Goal: Contribute content: Contribute content

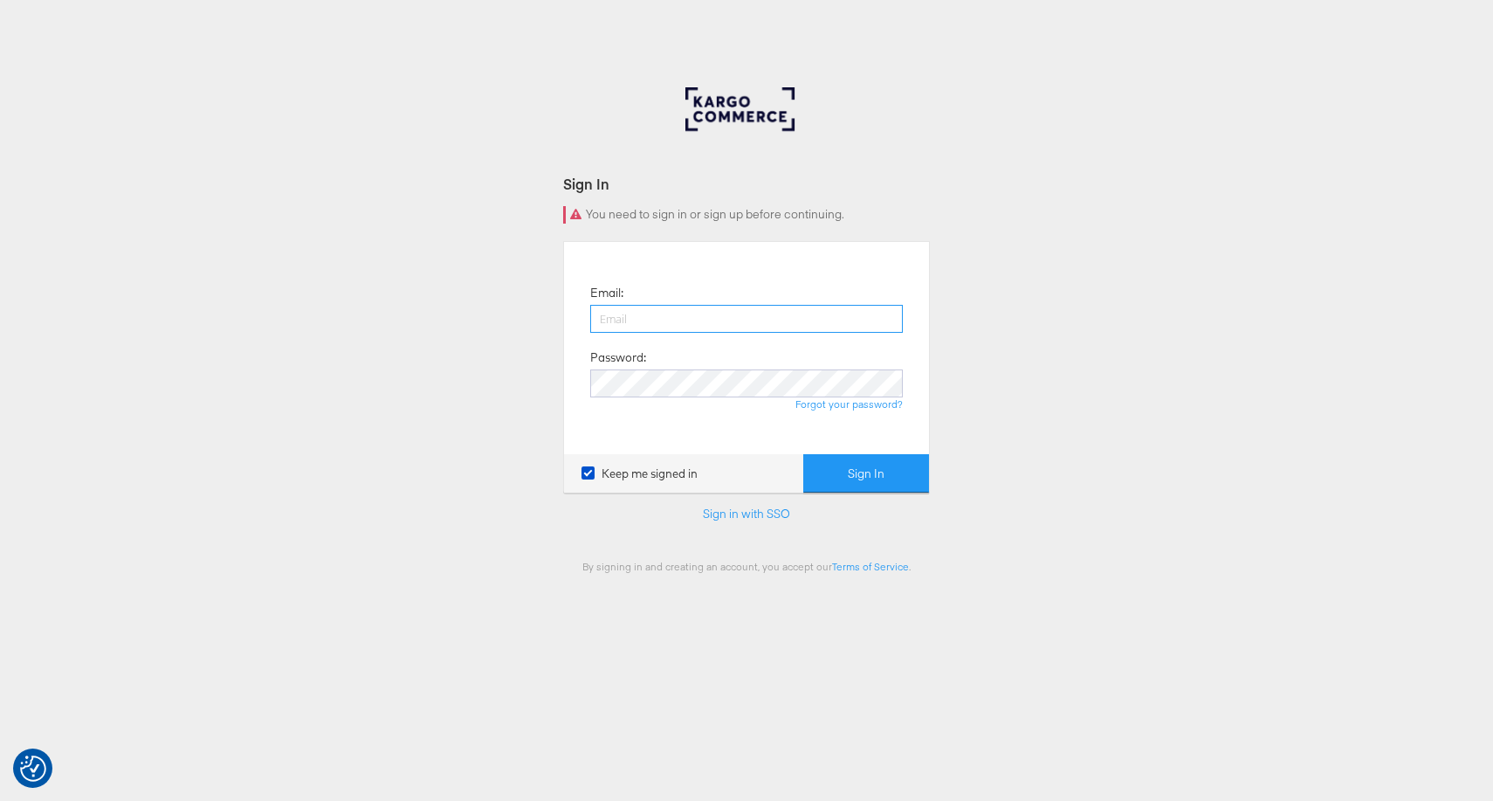
paste input "h.thie@masoninteractive.com"
type input "h.thie@masoninteractive.com"
click at [863, 479] on button "Sign In" at bounding box center [866, 473] width 126 height 39
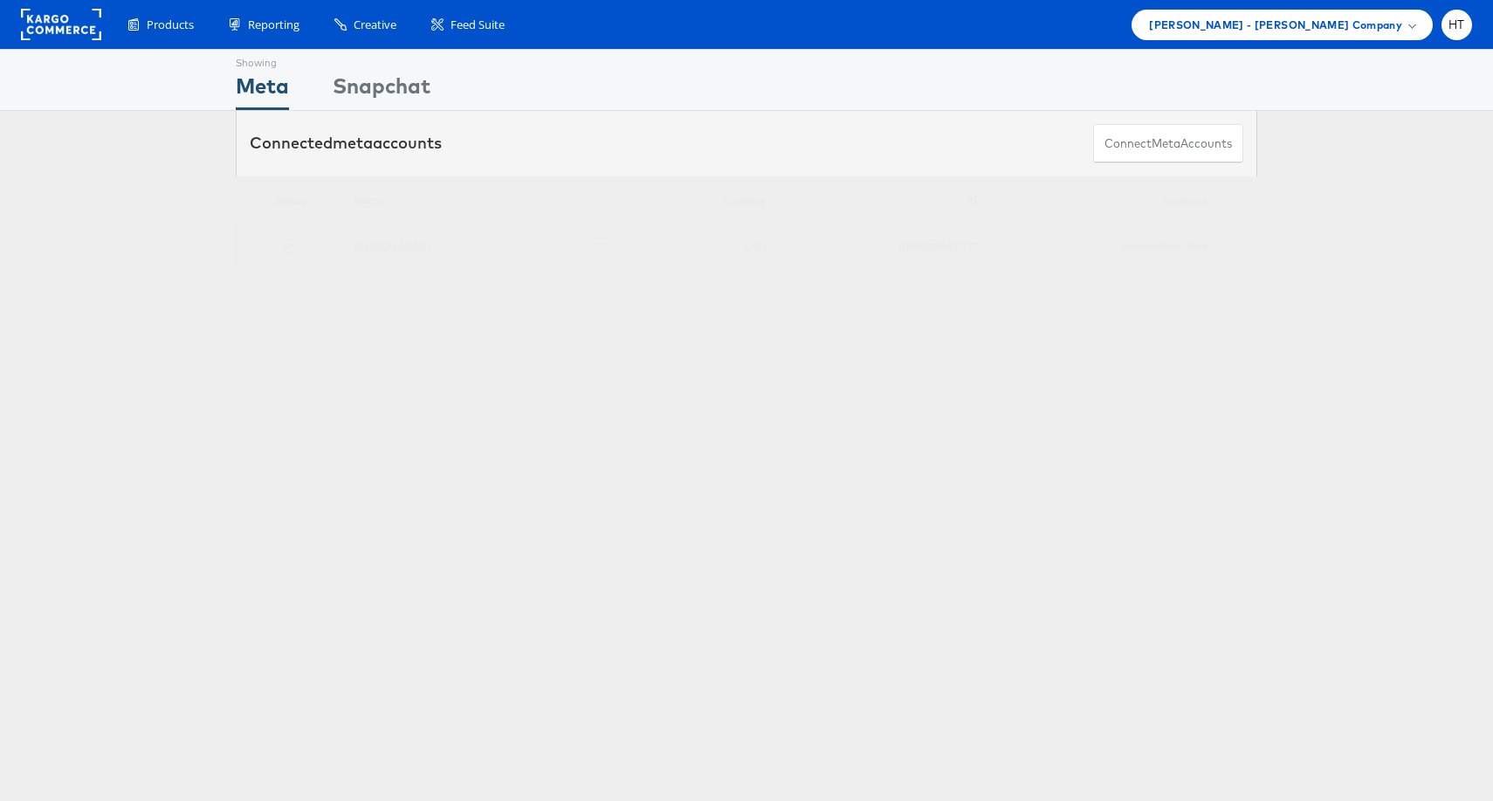
click at [379, 248] on link "[PERSON_NAME]" at bounding box center [392, 244] width 76 height 13
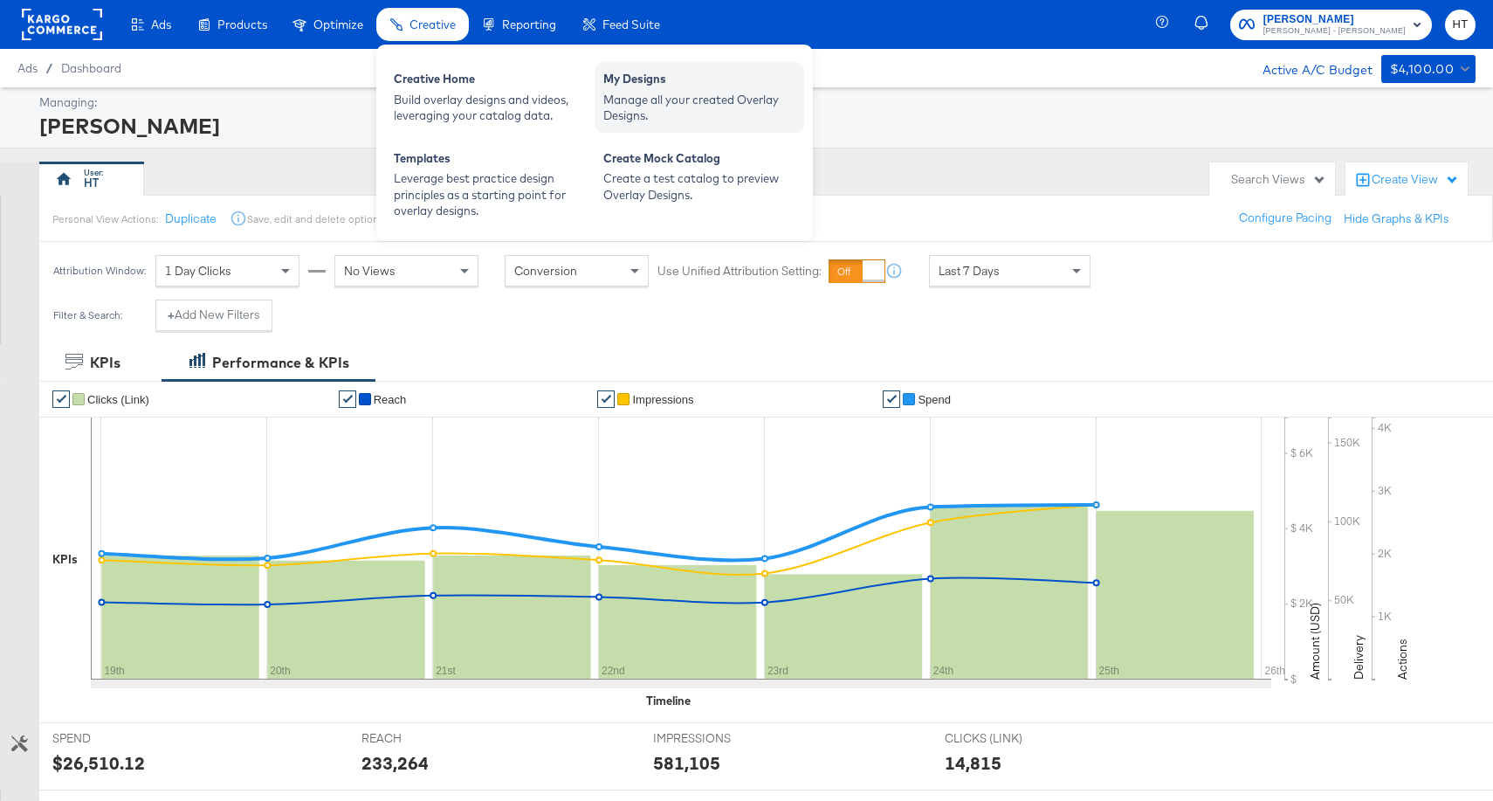
click at [614, 90] on div "My Designs" at bounding box center [699, 81] width 192 height 21
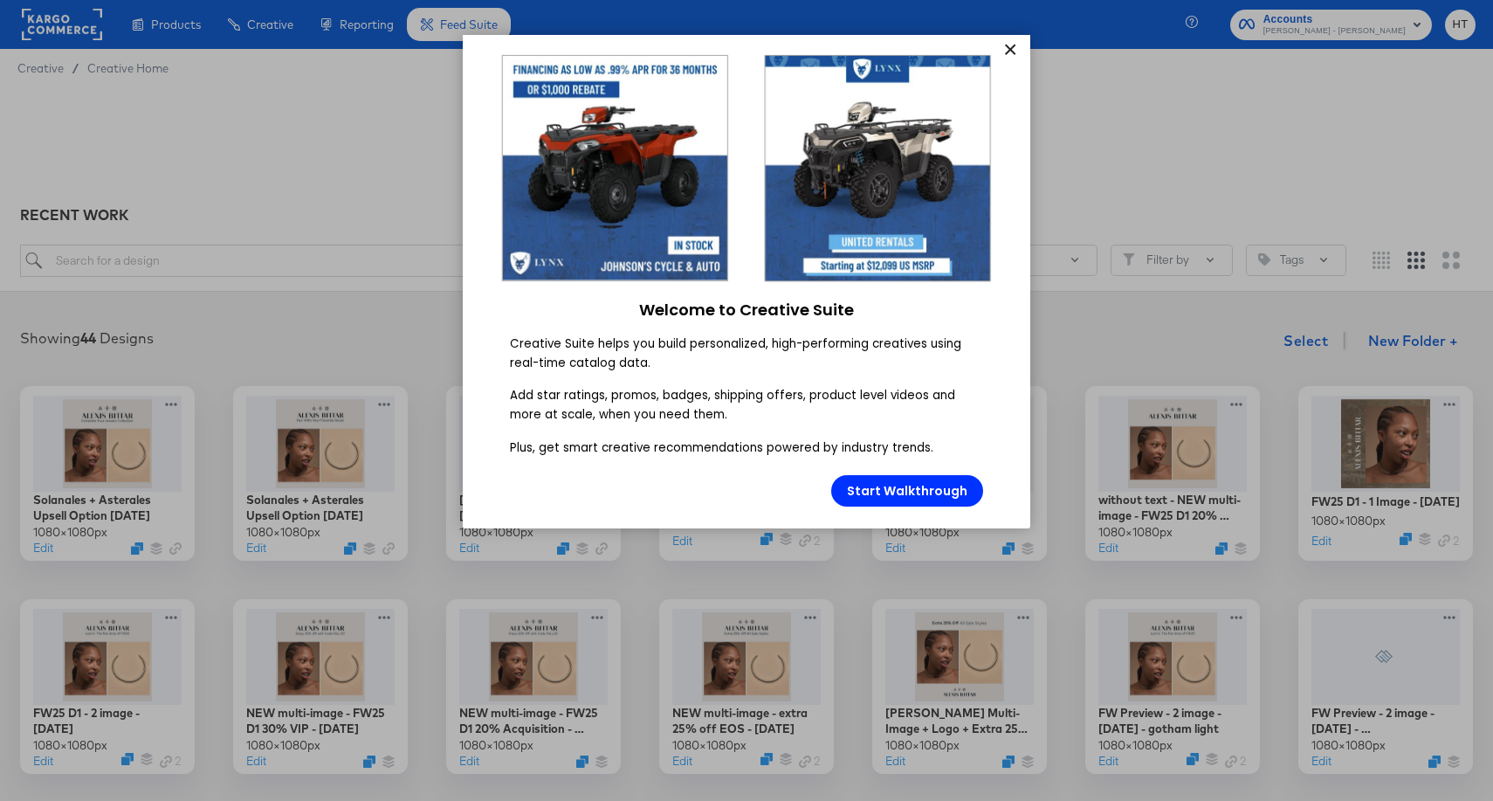
click at [1014, 51] on link "×" at bounding box center [1009, 50] width 31 height 31
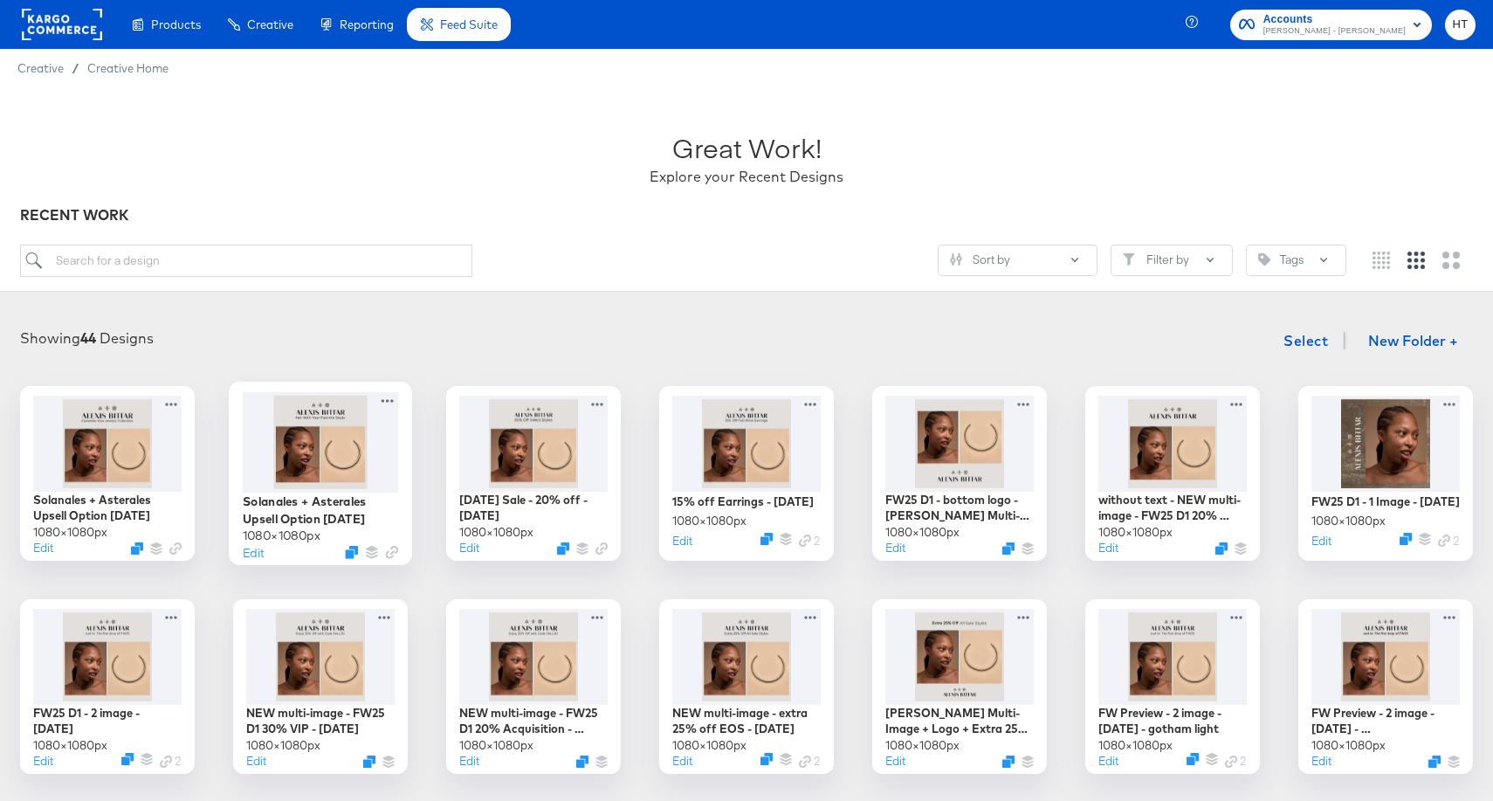
click at [322, 444] on div at bounding box center [321, 441] width 156 height 100
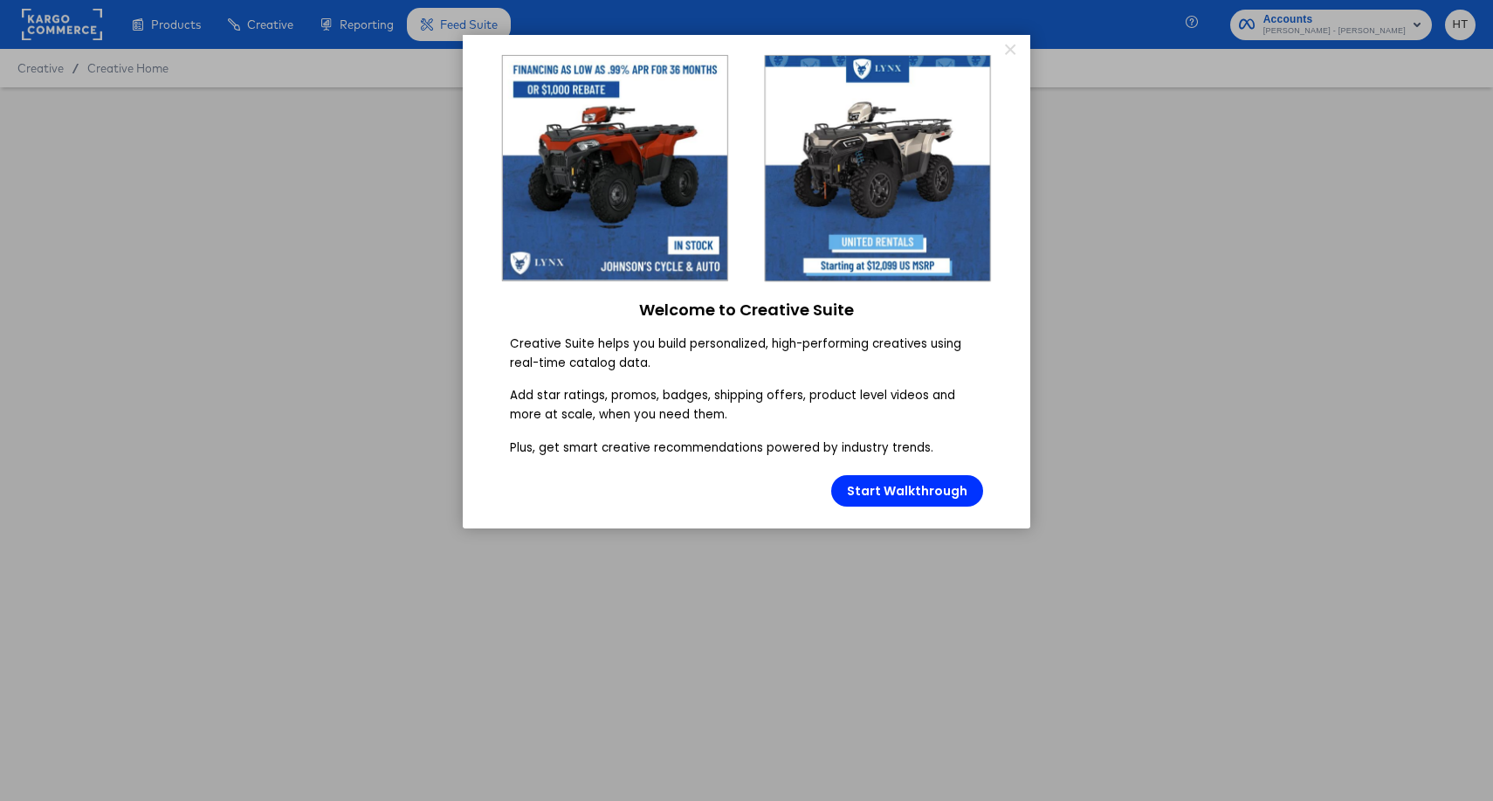
type input "Solanales + Asterales Upsell Option [DATE]"
click at [1011, 55] on link "×" at bounding box center [1009, 50] width 31 height 31
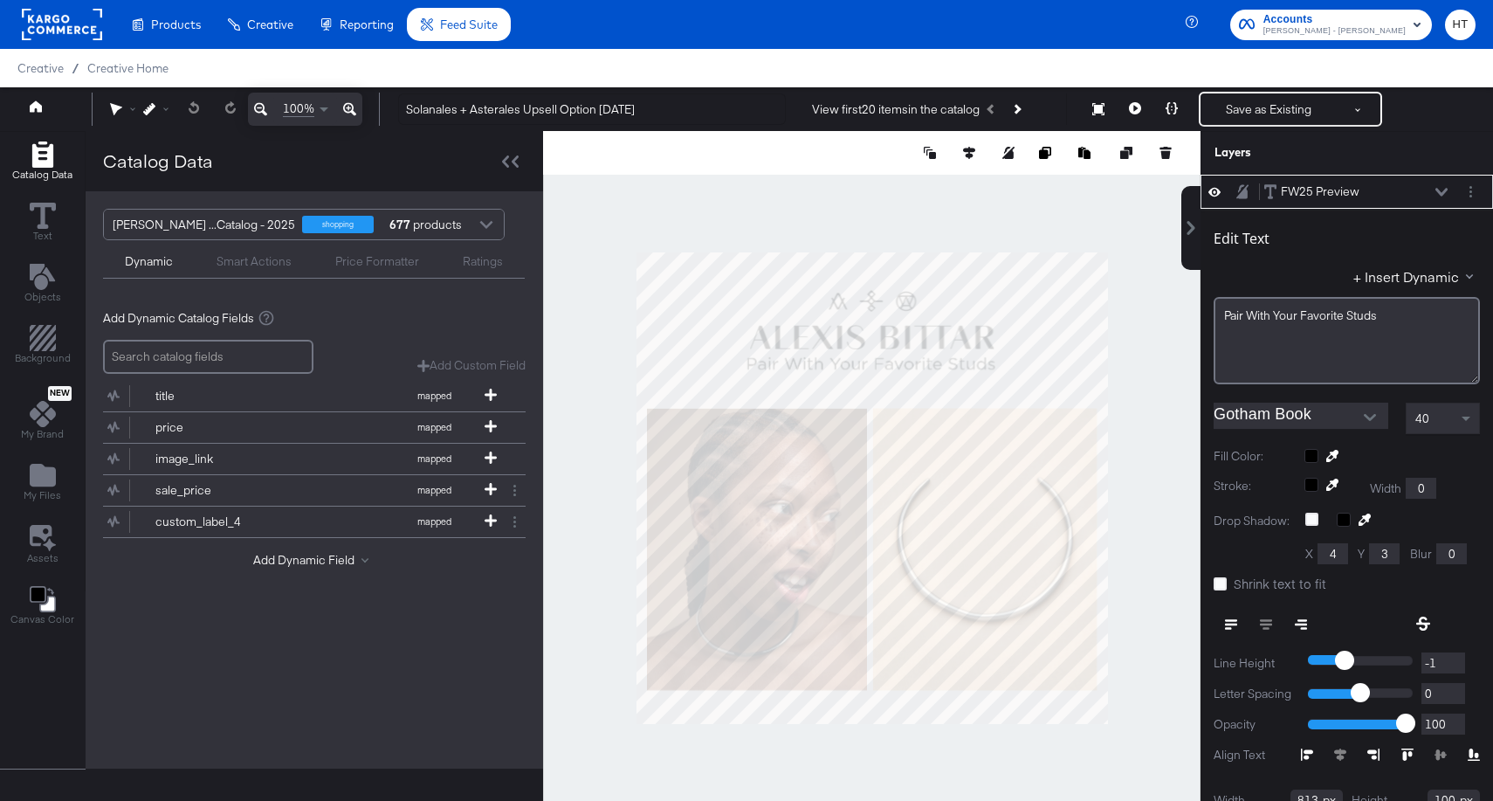
scroll to position [17, 0]
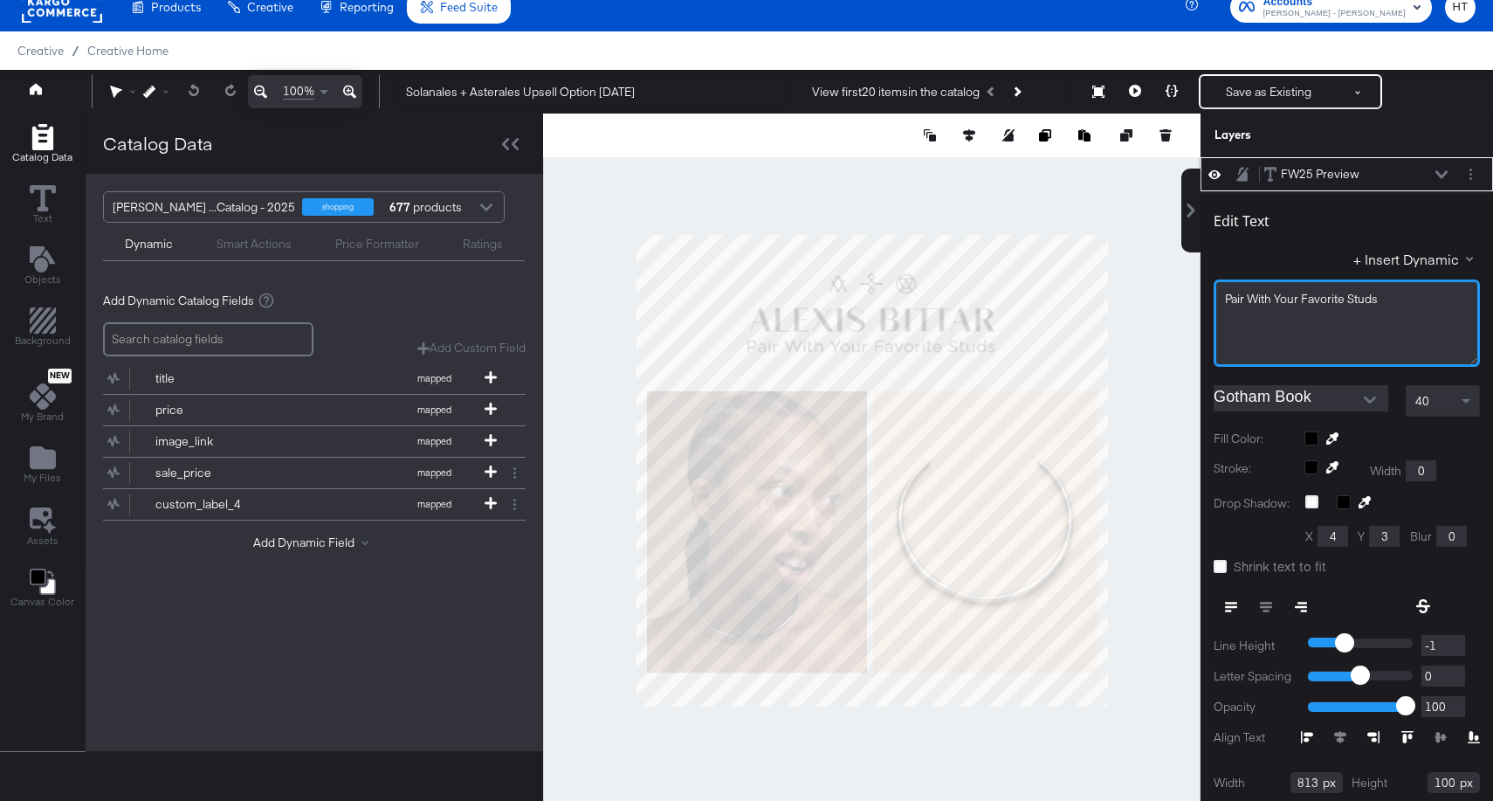
click at [1315, 297] on span "Pair With Your Favorite Studs" at bounding box center [1301, 299] width 153 height 16
click at [1312, 301] on span "Pair With Your N Studs" at bounding box center [1284, 299] width 118 height 16
click at [1436, 397] on div "40" at bounding box center [1442, 401] width 72 height 30
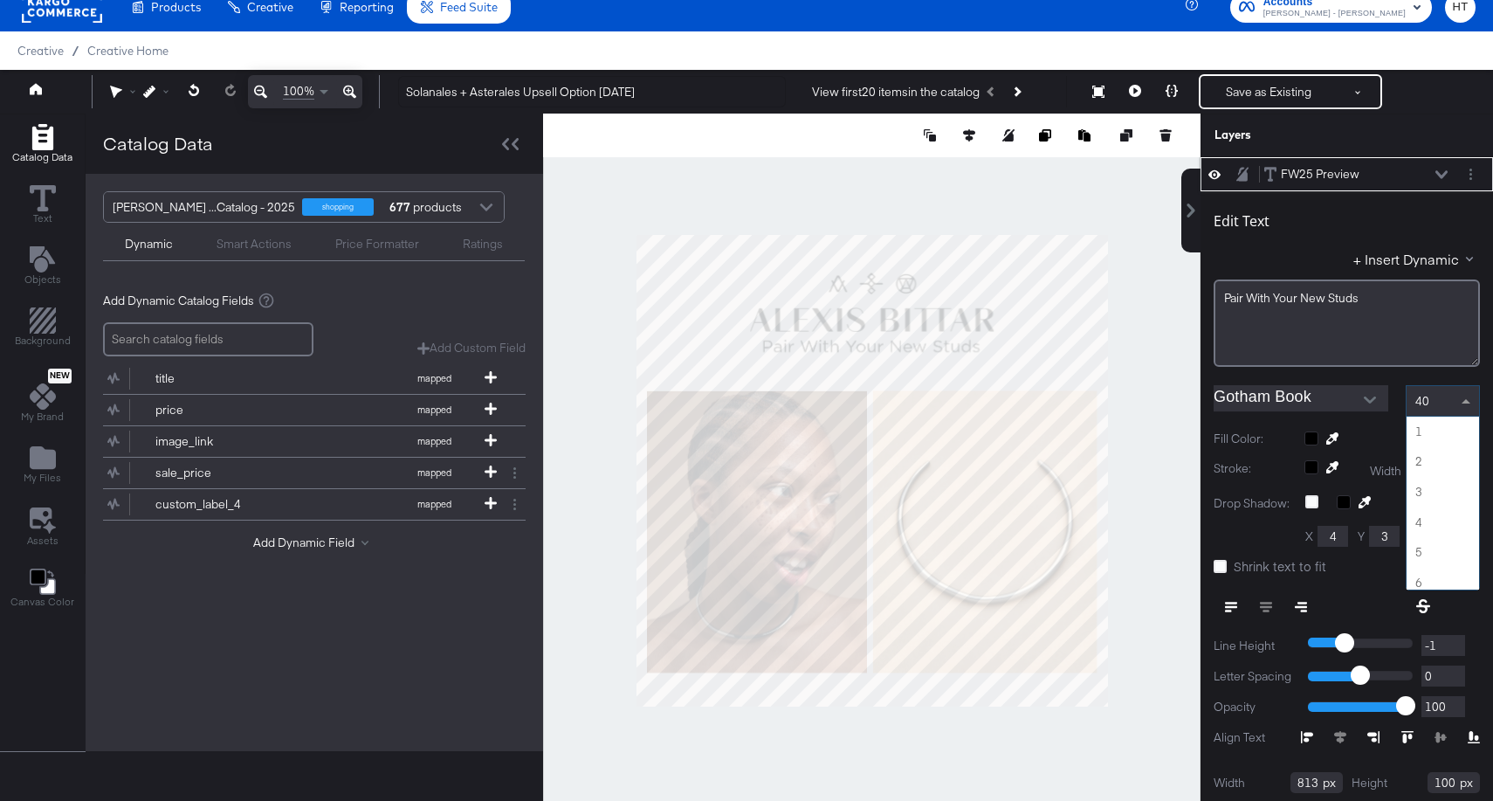
click at [1444, 393] on div "40" at bounding box center [1442, 401] width 72 height 30
click at [1422, 407] on span "41" at bounding box center [1417, 399] width 22 height 16
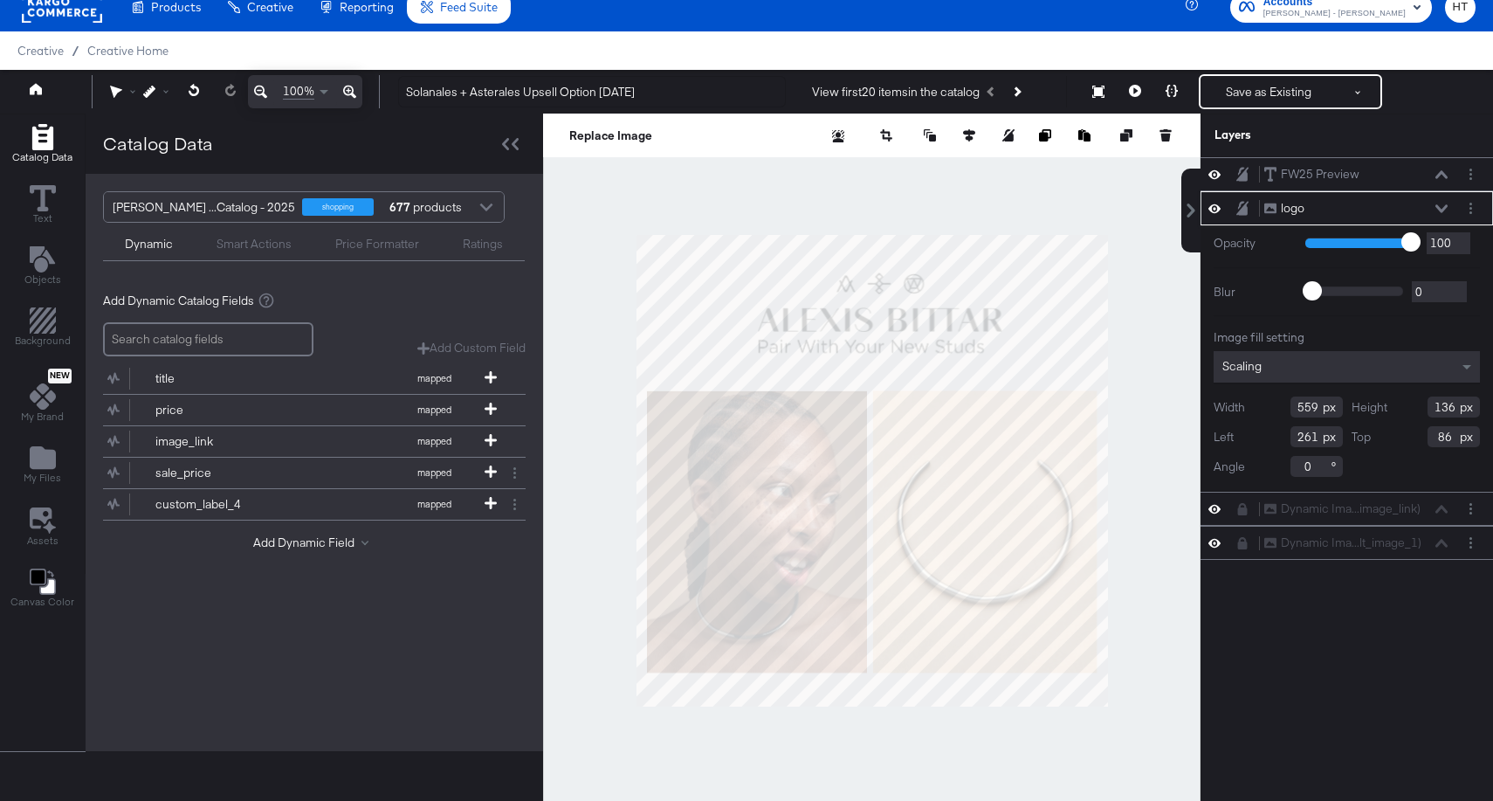
type input "279"
type input "514"
type input "125"
type input "97"
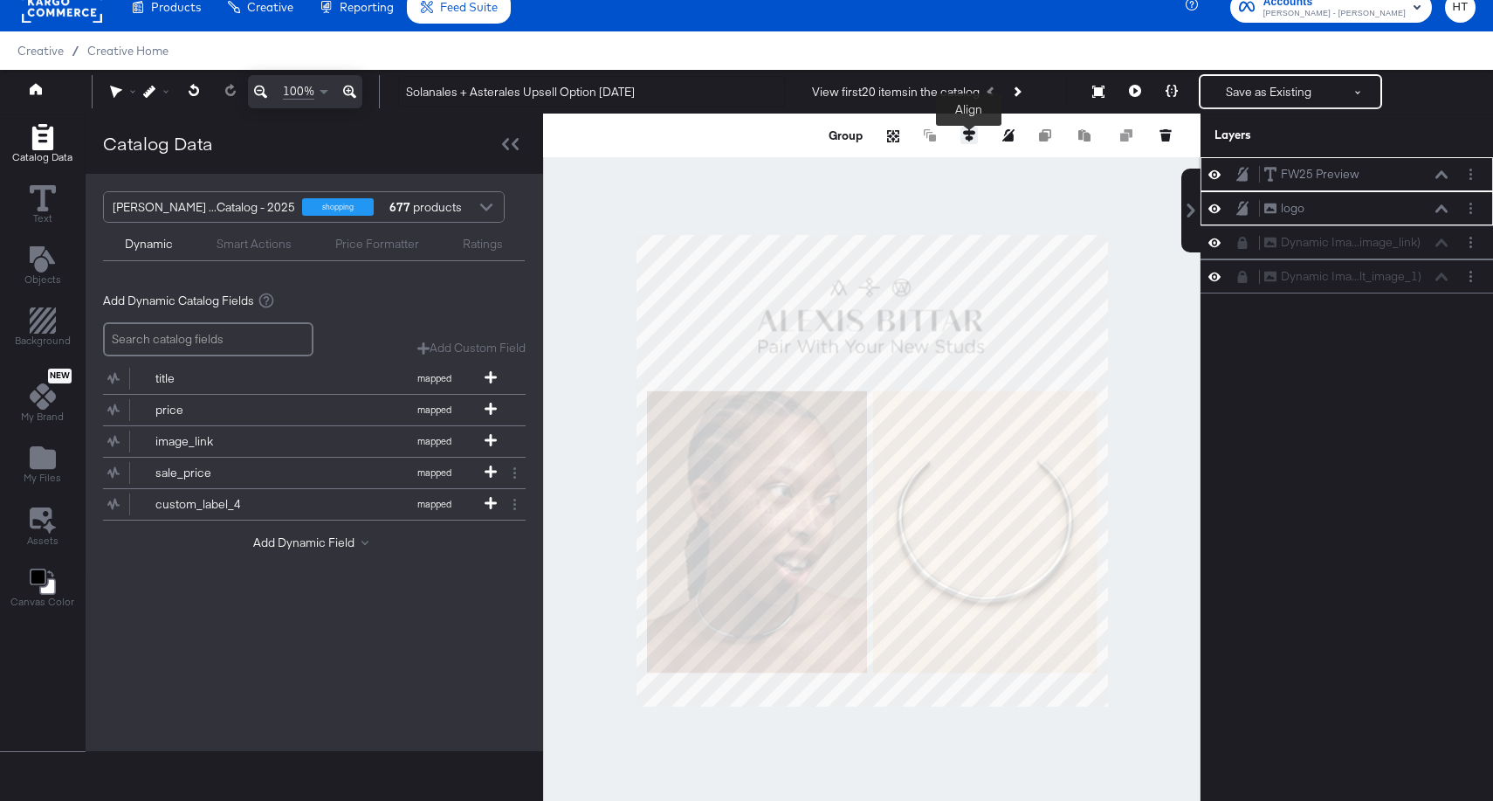
click at [967, 130] on icon at bounding box center [969, 135] width 12 height 12
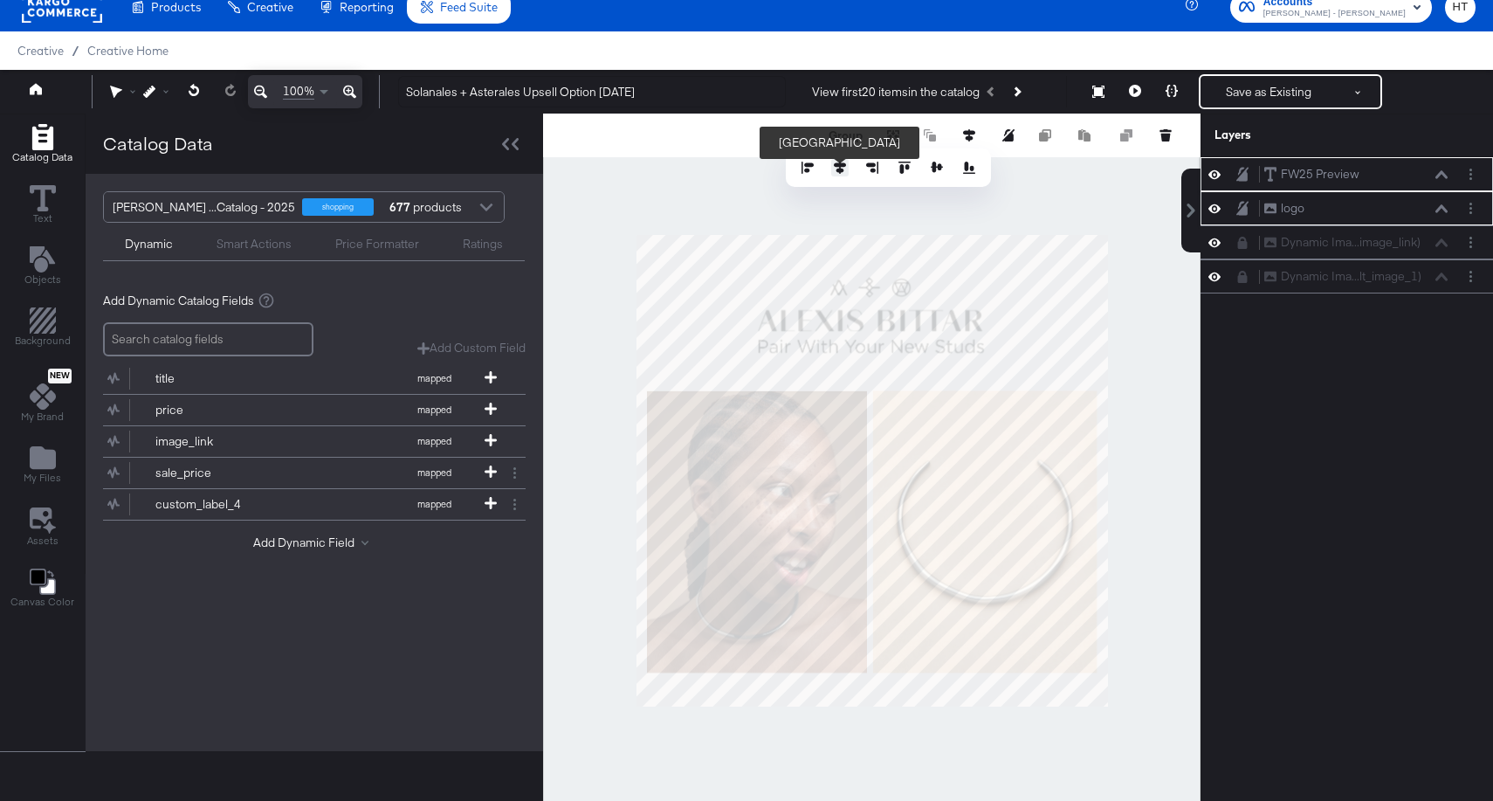
click at [838, 170] on icon at bounding box center [840, 168] width 12 height 12
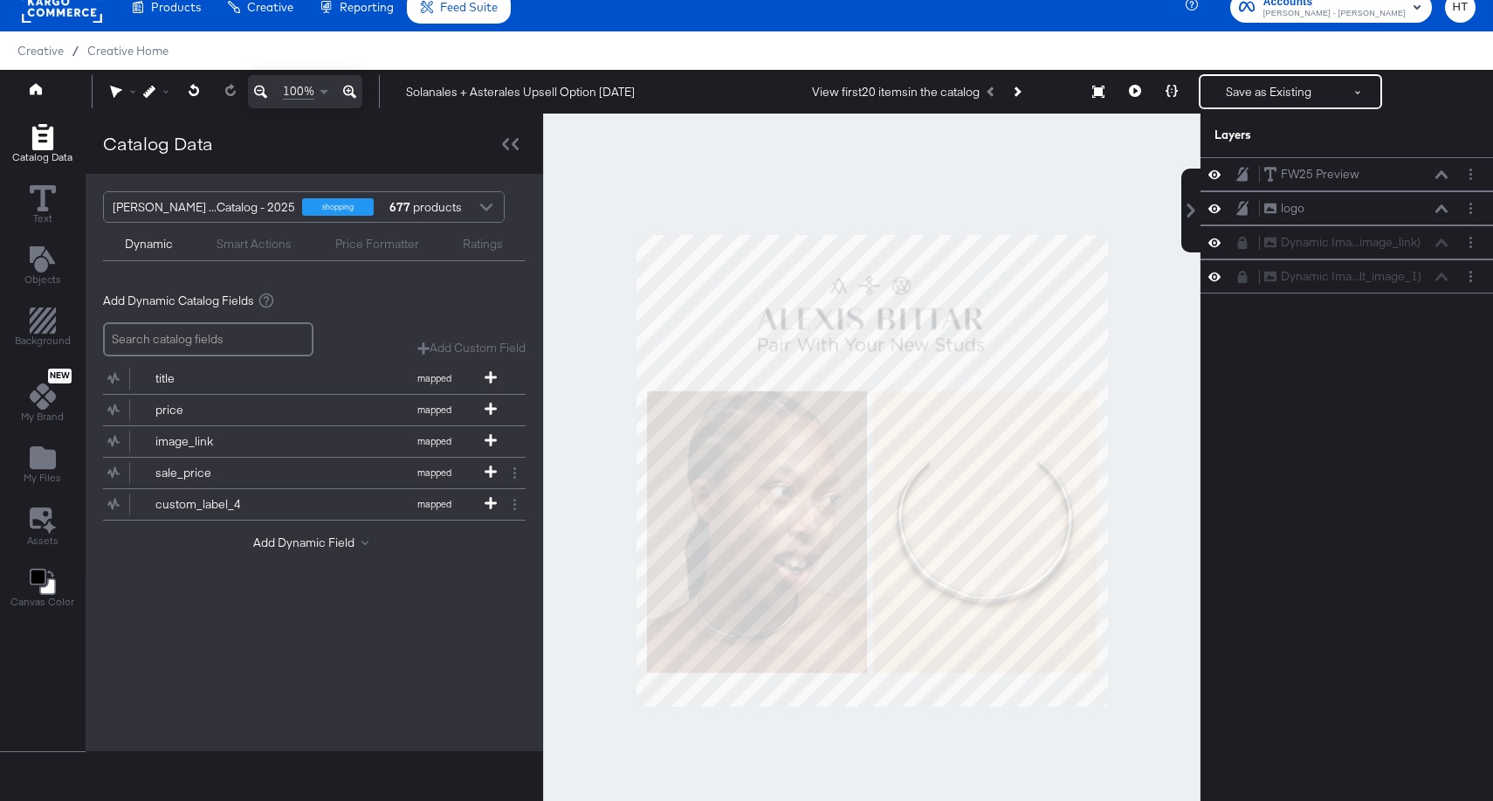
click at [1114, 320] on div at bounding box center [871, 470] width 657 height 714
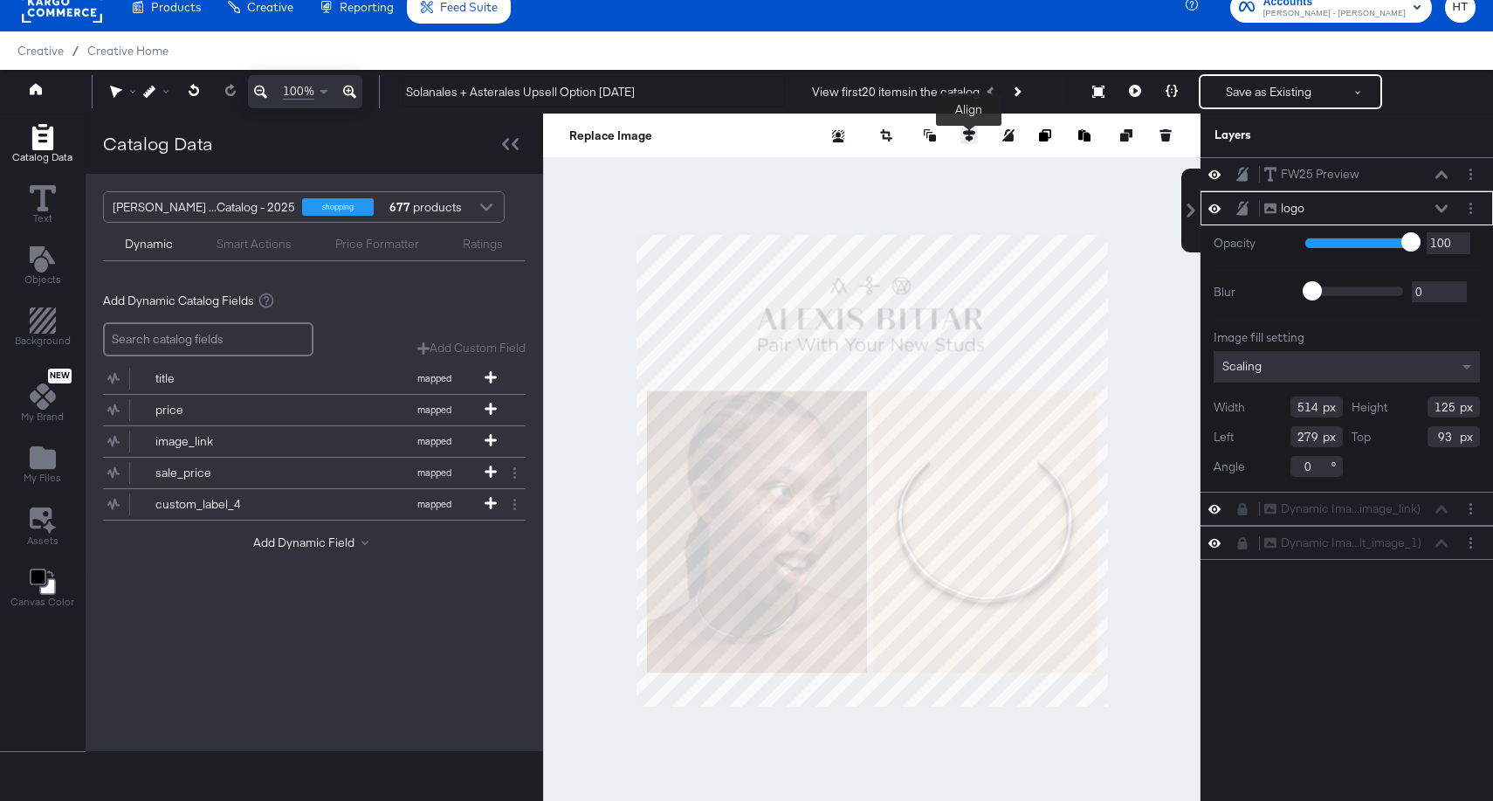
click at [972, 137] on icon at bounding box center [969, 135] width 12 height 12
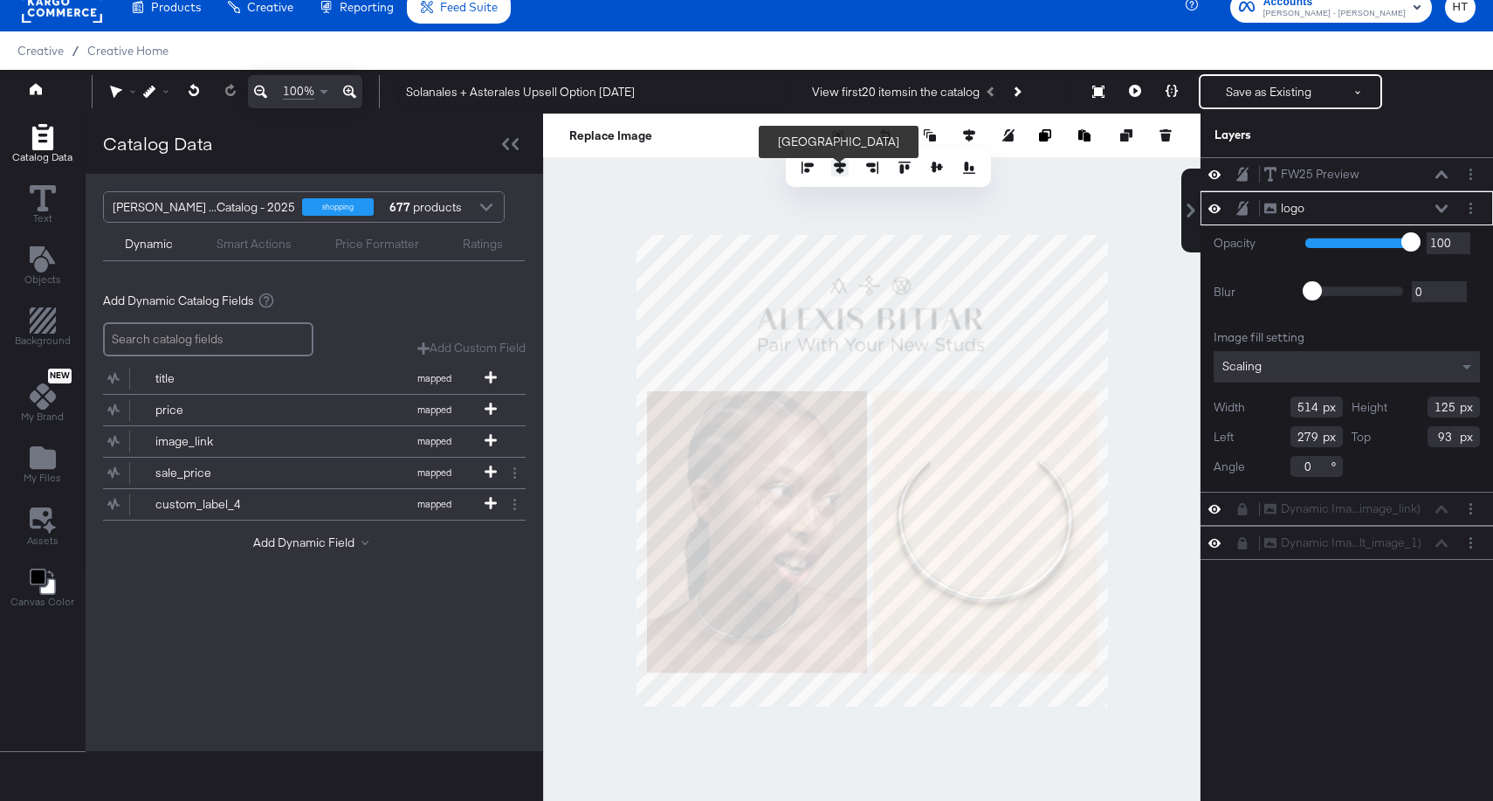
click at [841, 168] on icon at bounding box center [840, 168] width 12 height 12
type input "283"
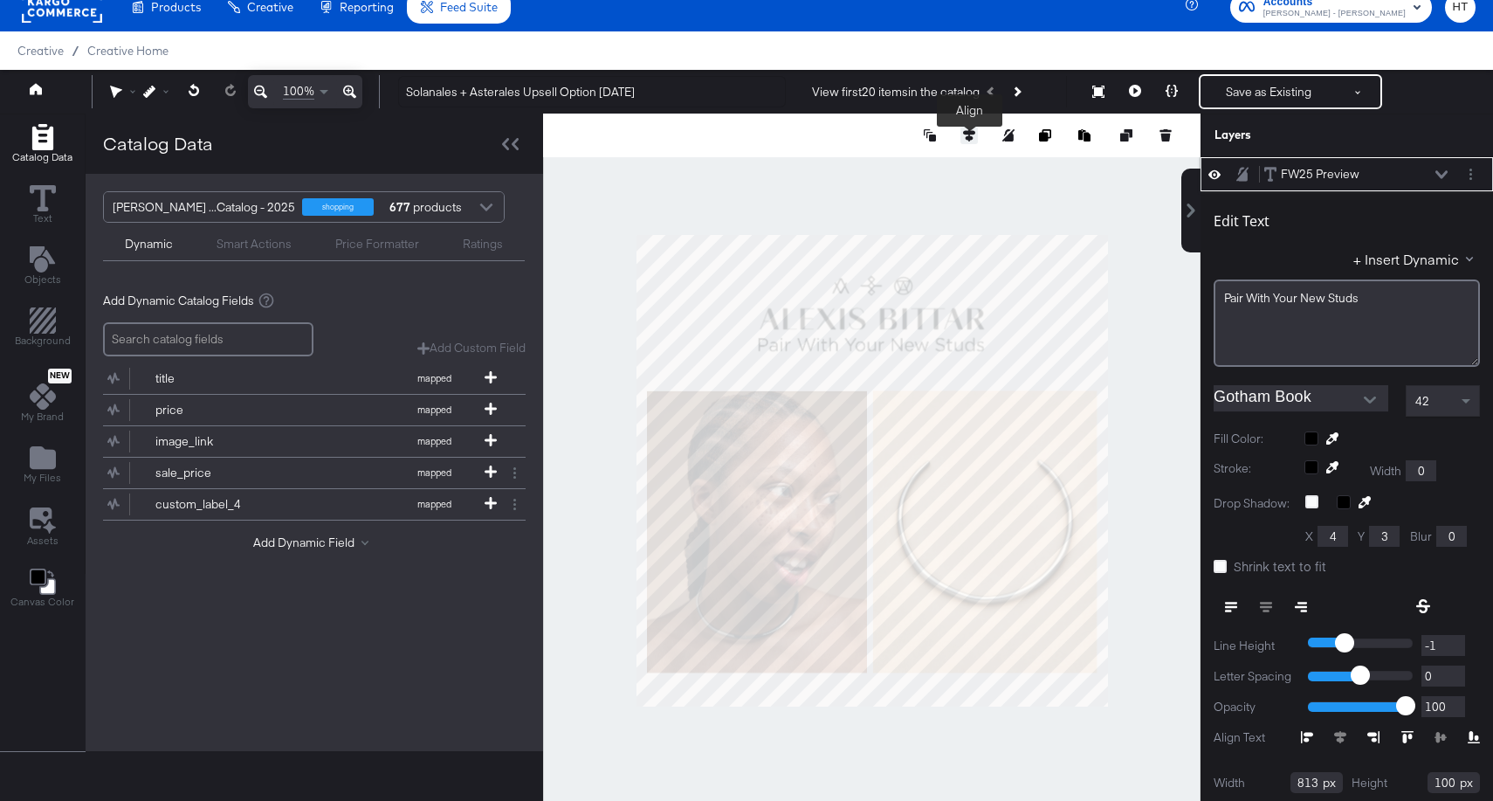
click at [966, 138] on icon at bounding box center [969, 135] width 12 height 12
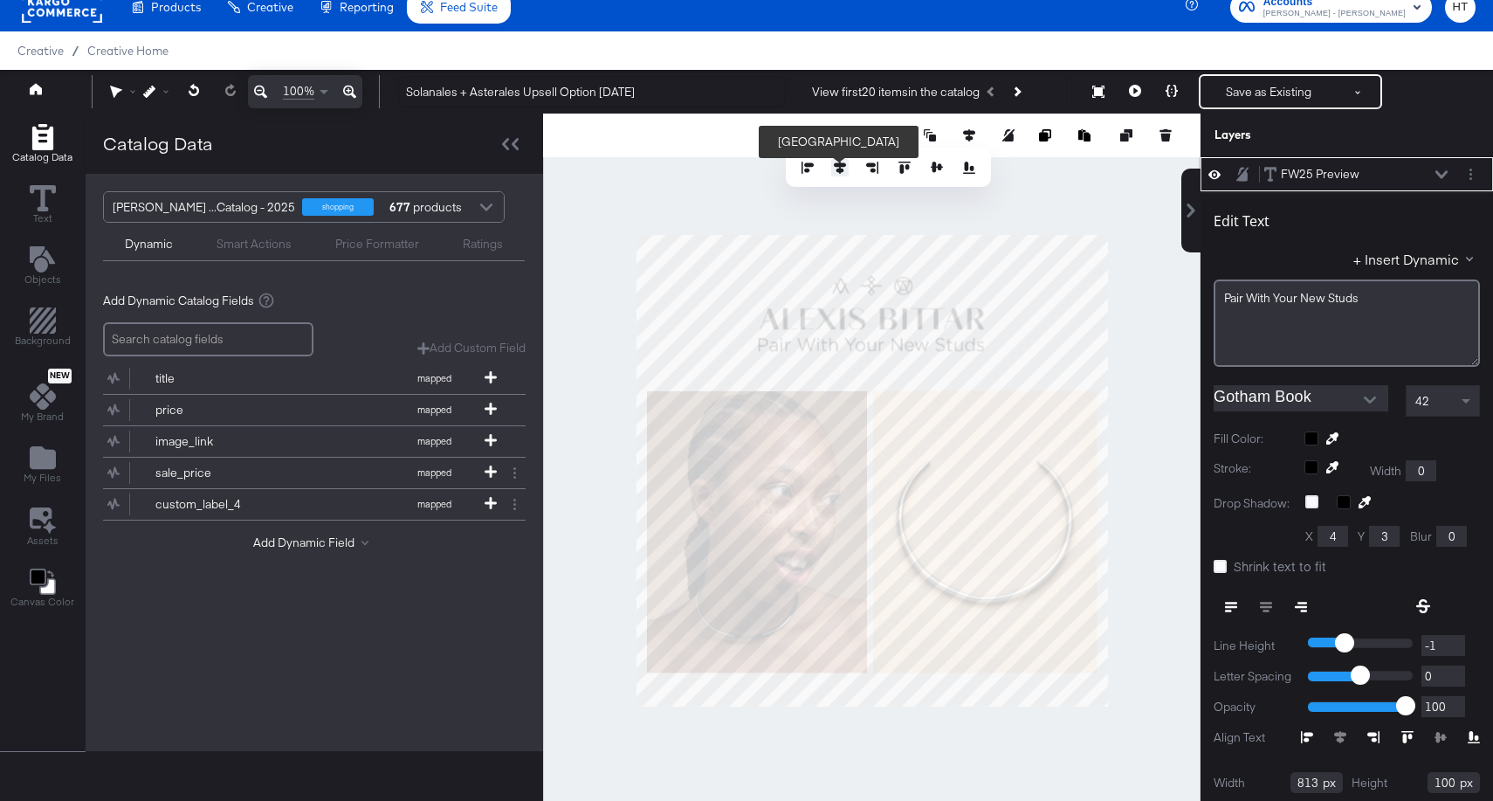
click at [843, 167] on icon at bounding box center [840, 168] width 12 height 12
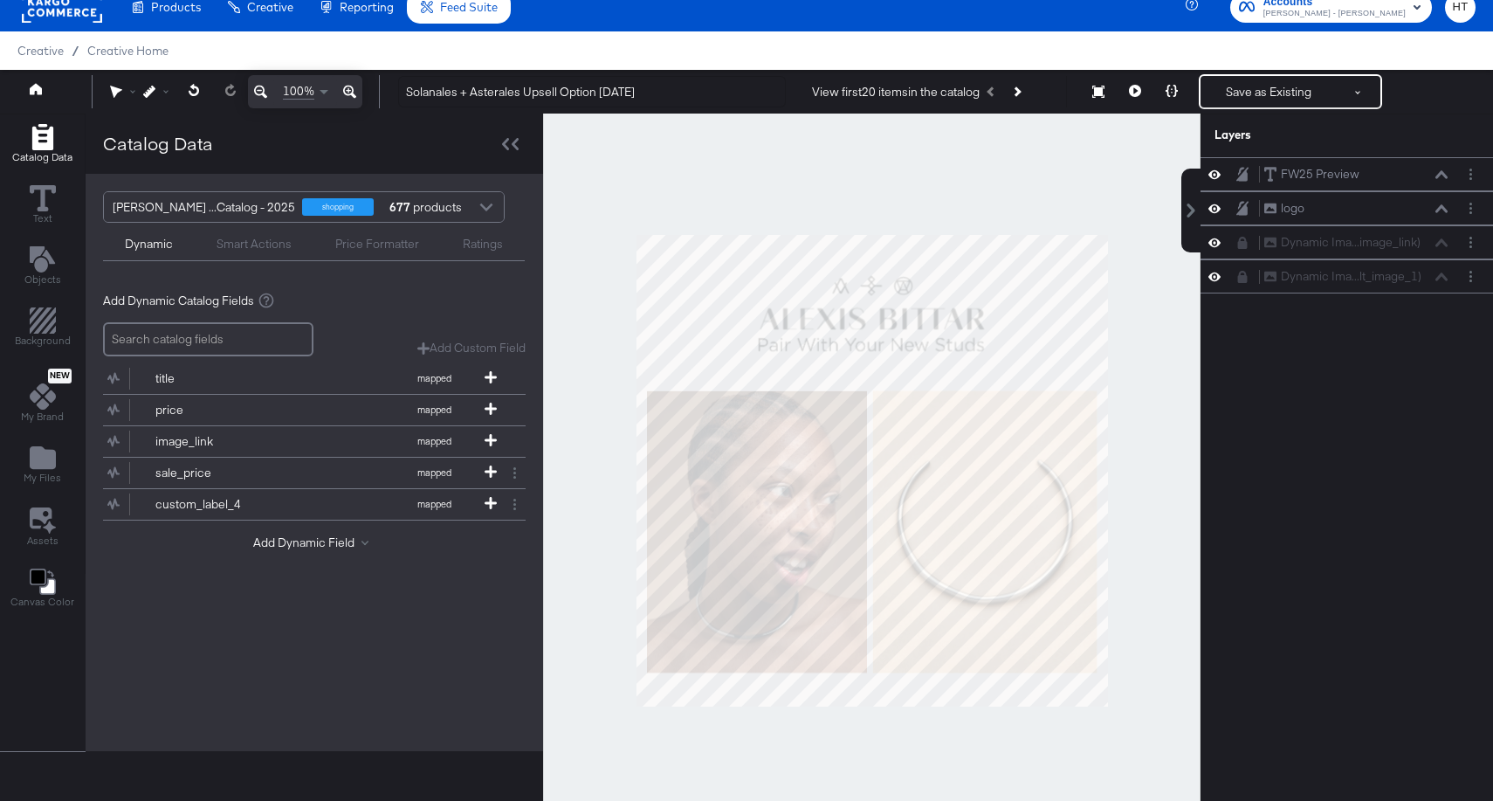
click at [1123, 280] on div at bounding box center [871, 470] width 657 height 714
click at [148, 87] on icon at bounding box center [149, 92] width 12 height 12
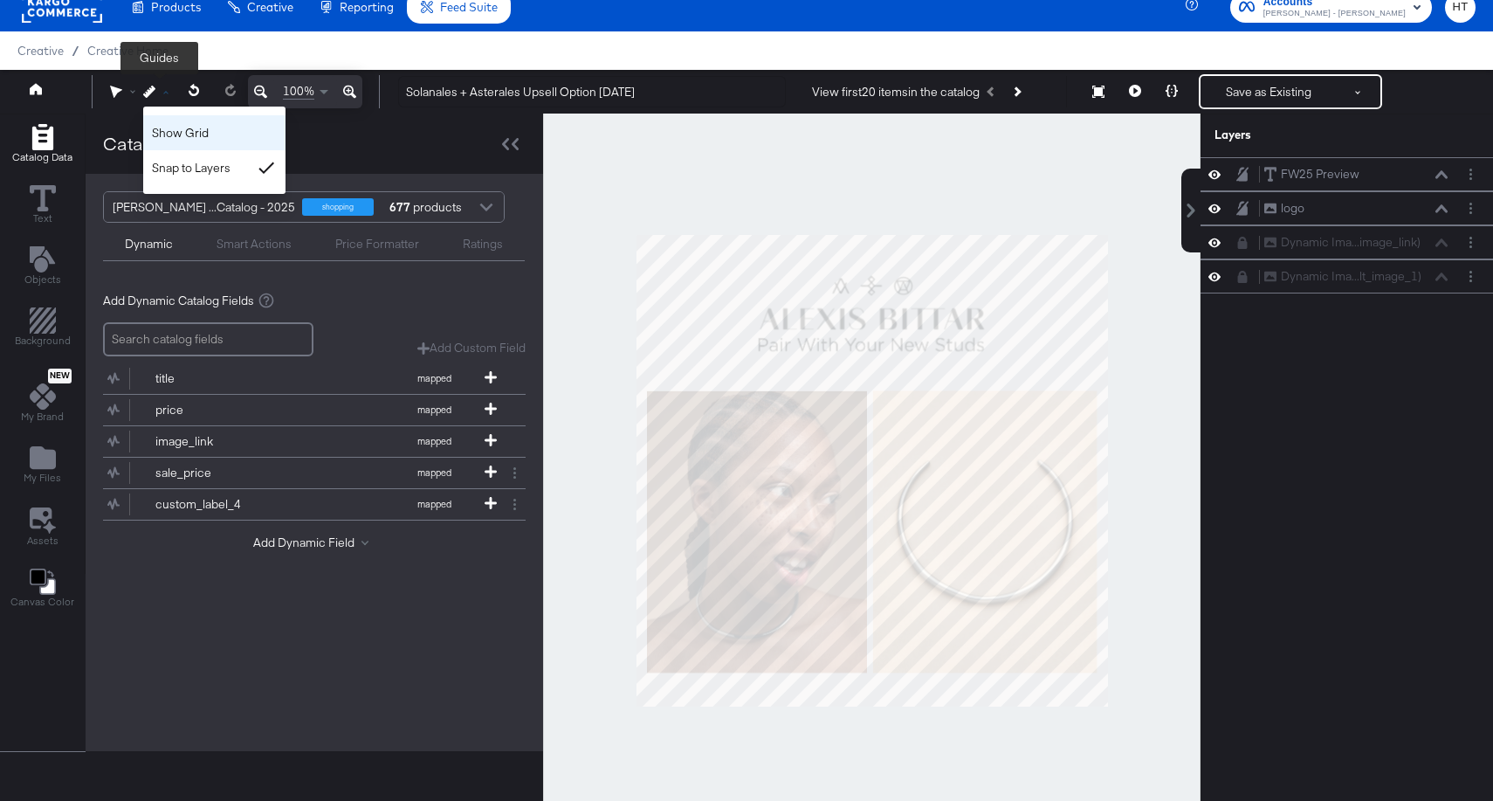
click at [175, 131] on div "Show Grid" at bounding box center [214, 132] width 142 height 35
click at [169, 134] on div "Show Grid" at bounding box center [214, 132] width 142 height 35
click at [686, 203] on div at bounding box center [871, 470] width 657 height 714
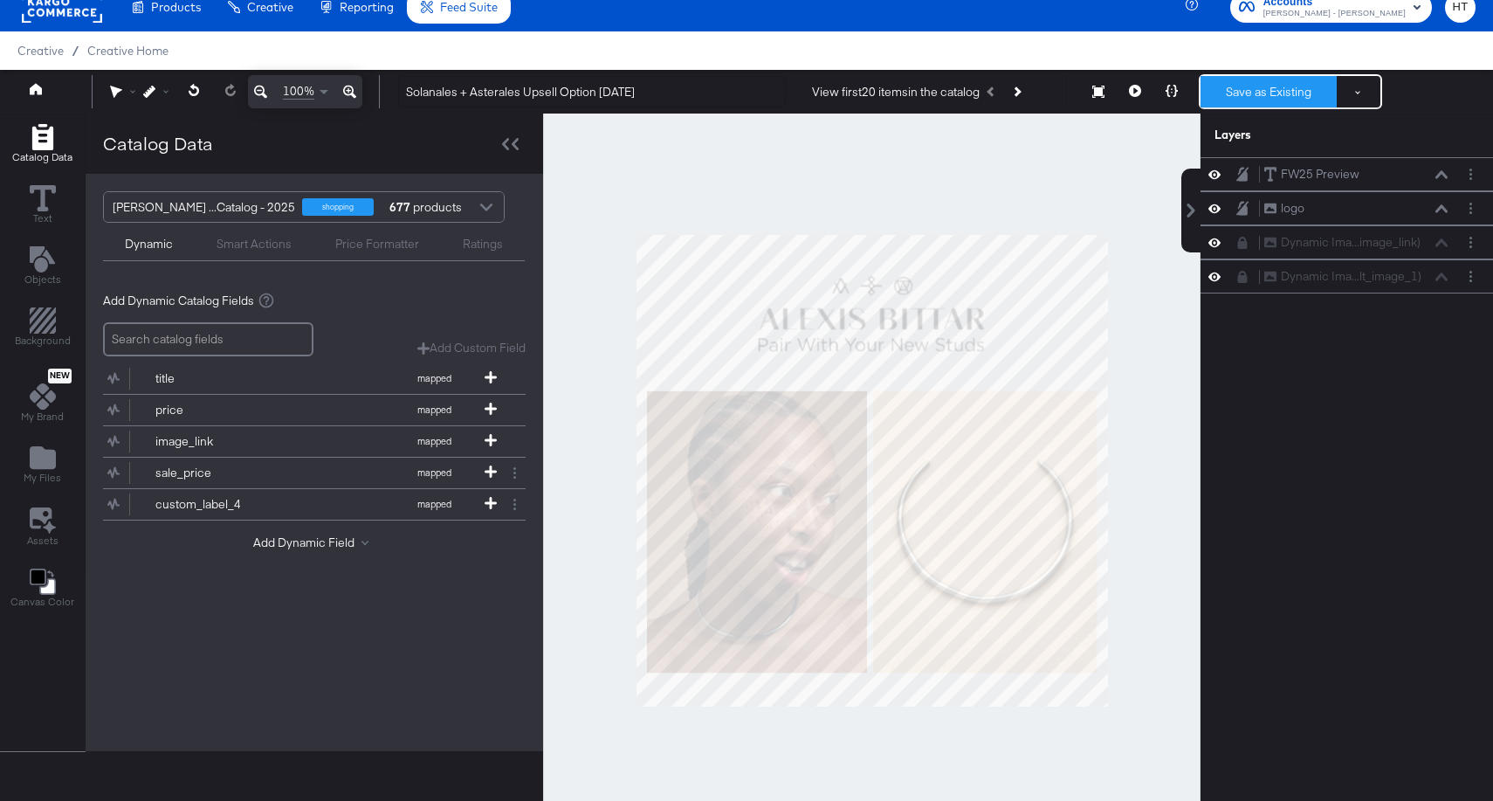
click at [1262, 87] on button "Save as Existing" at bounding box center [1268, 91] width 136 height 31
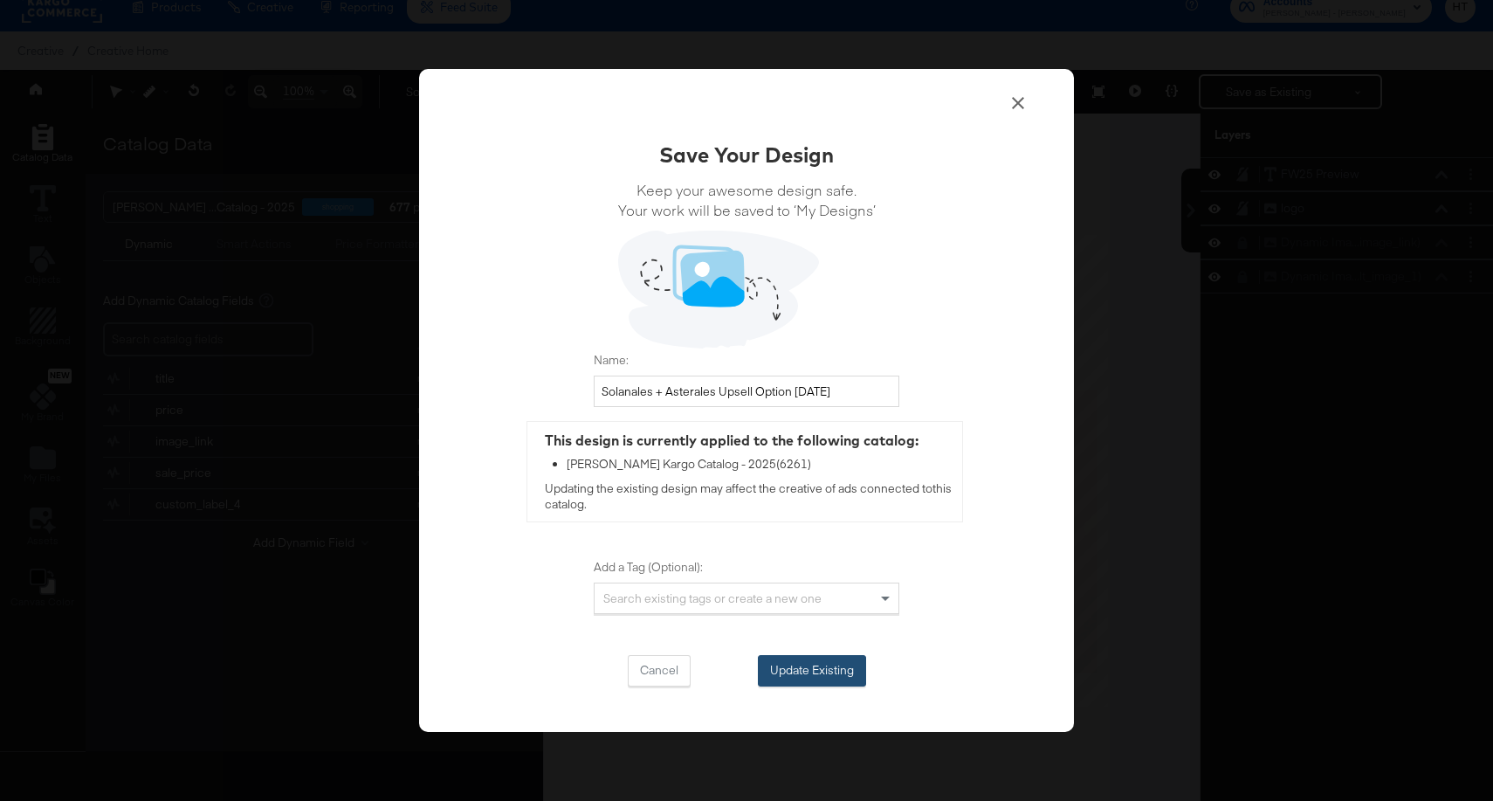
click at [811, 670] on button "Update Existing" at bounding box center [812, 670] width 108 height 31
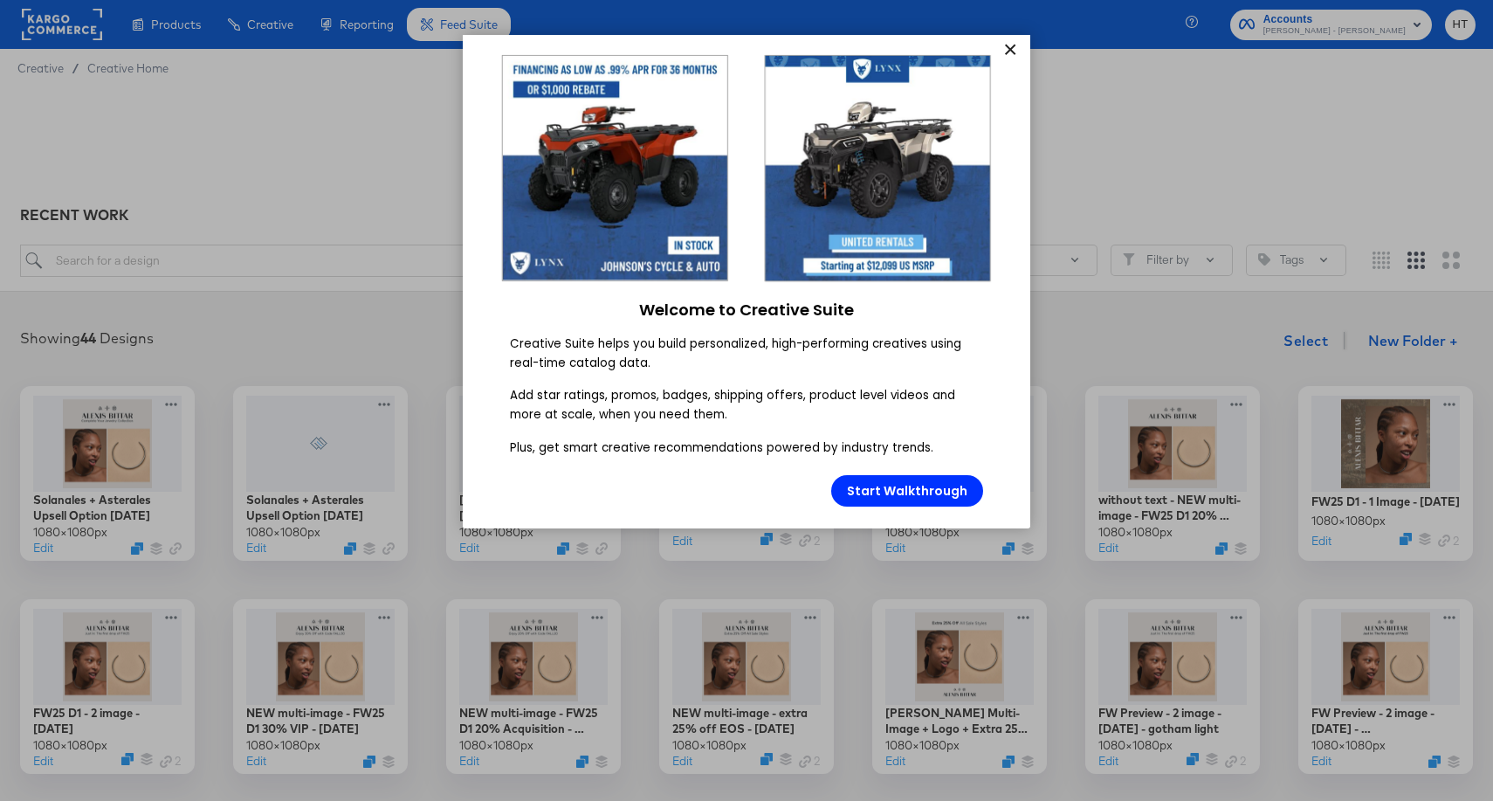
click at [1004, 55] on link "×" at bounding box center [1009, 50] width 31 height 31
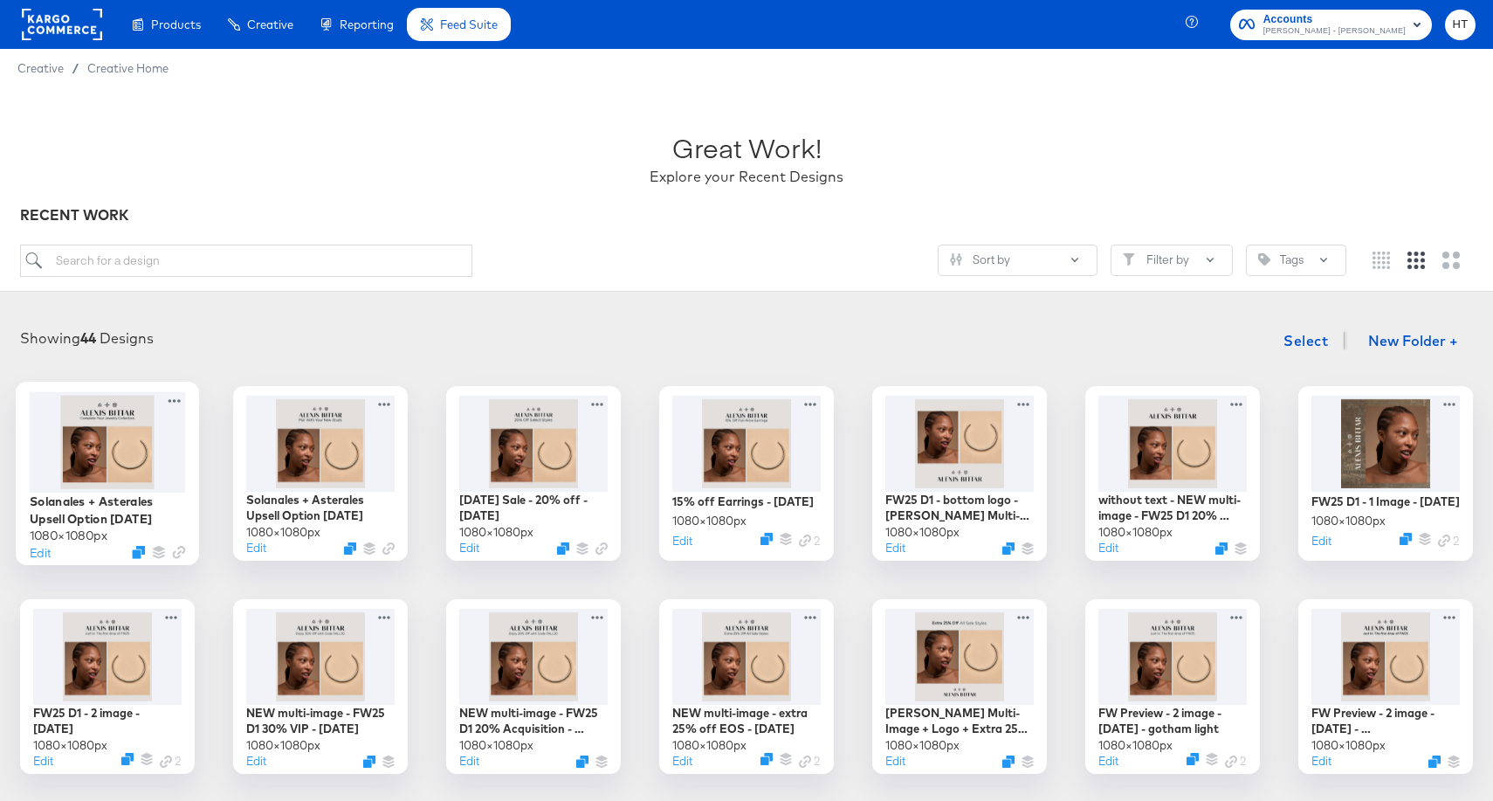
click at [105, 440] on div at bounding box center [108, 441] width 156 height 100
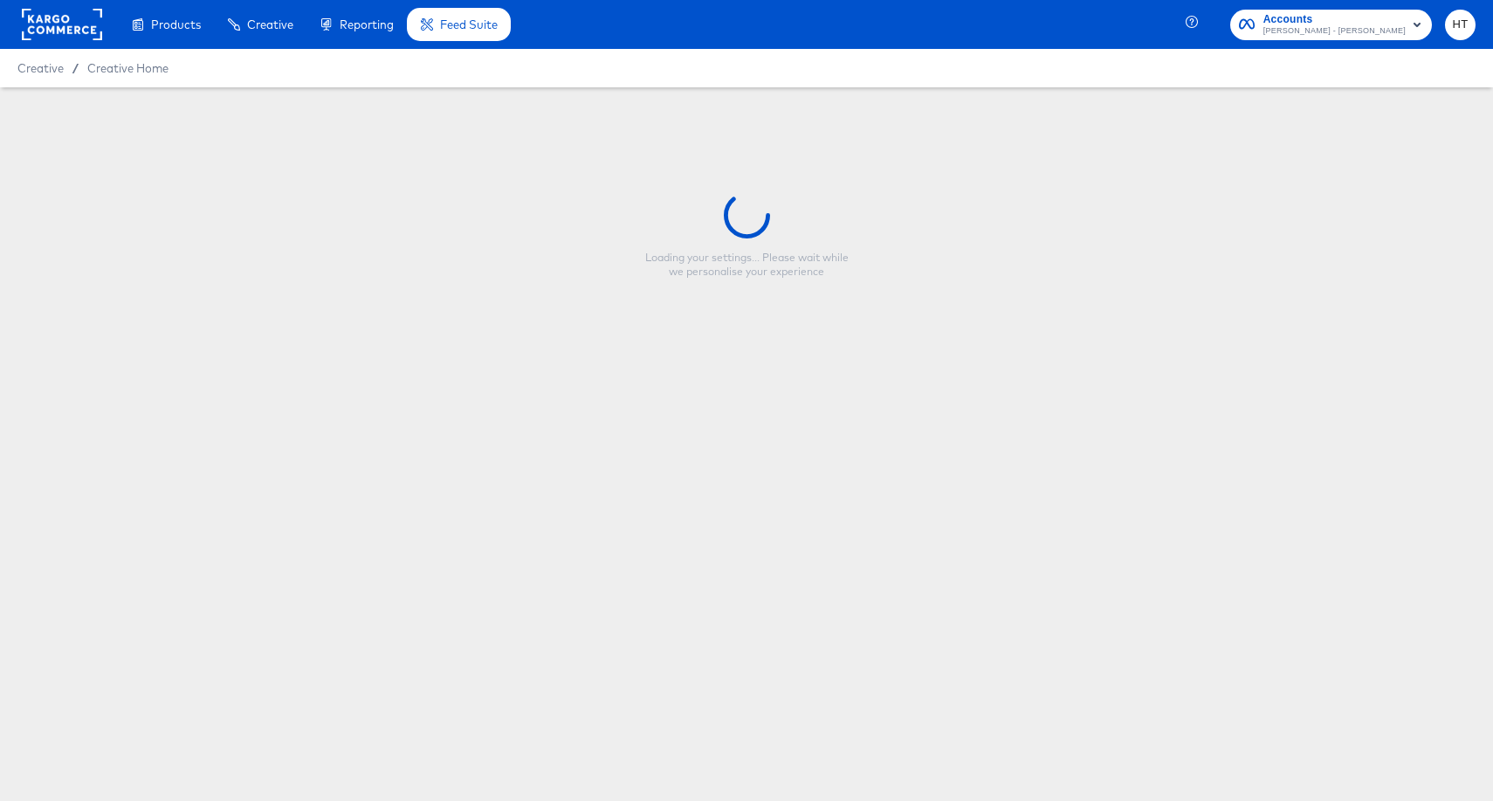
type input "Solanales + Asterales Upsell Option [DATE]"
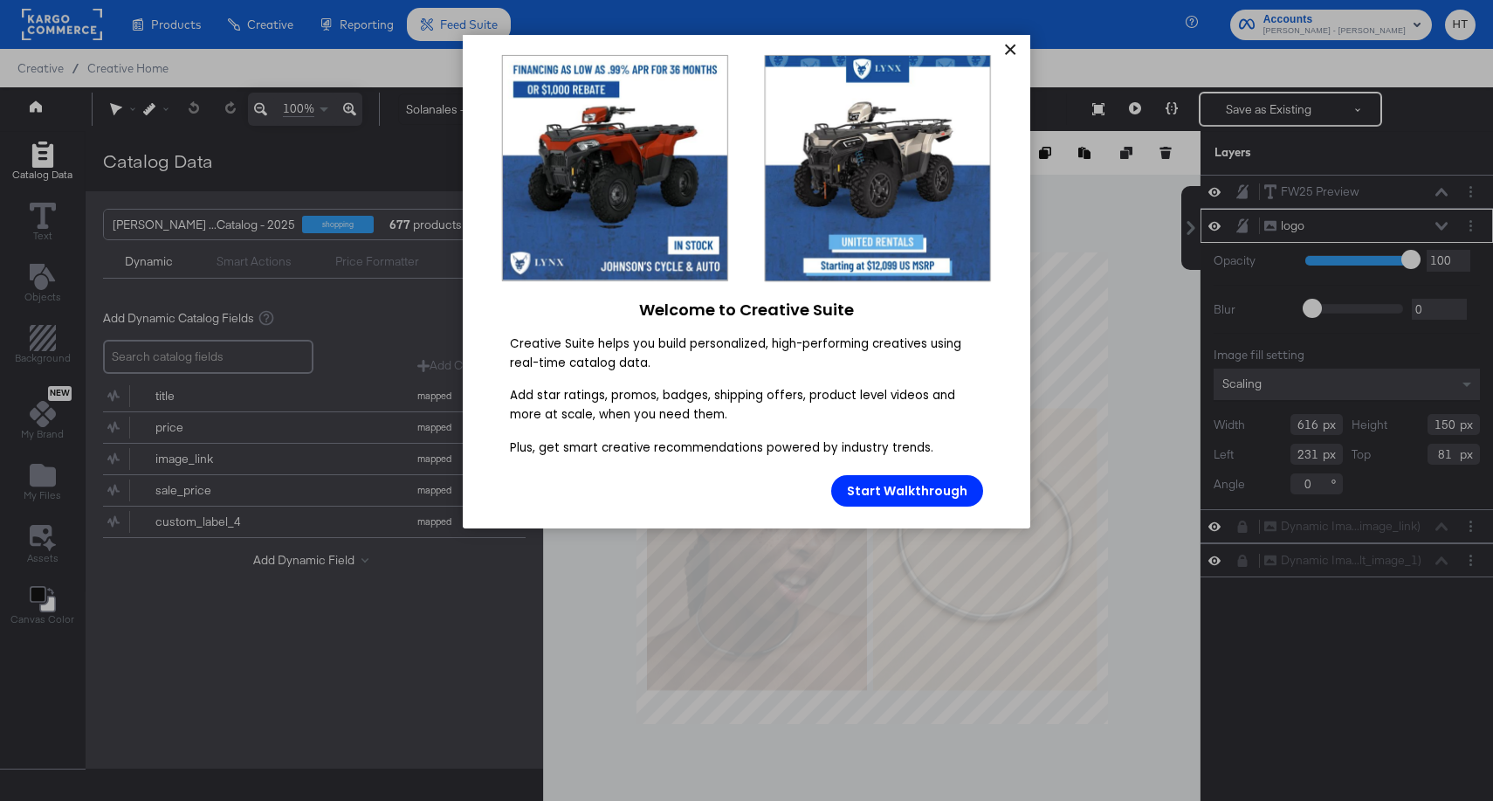
click at [1012, 38] on link "×" at bounding box center [1009, 50] width 31 height 31
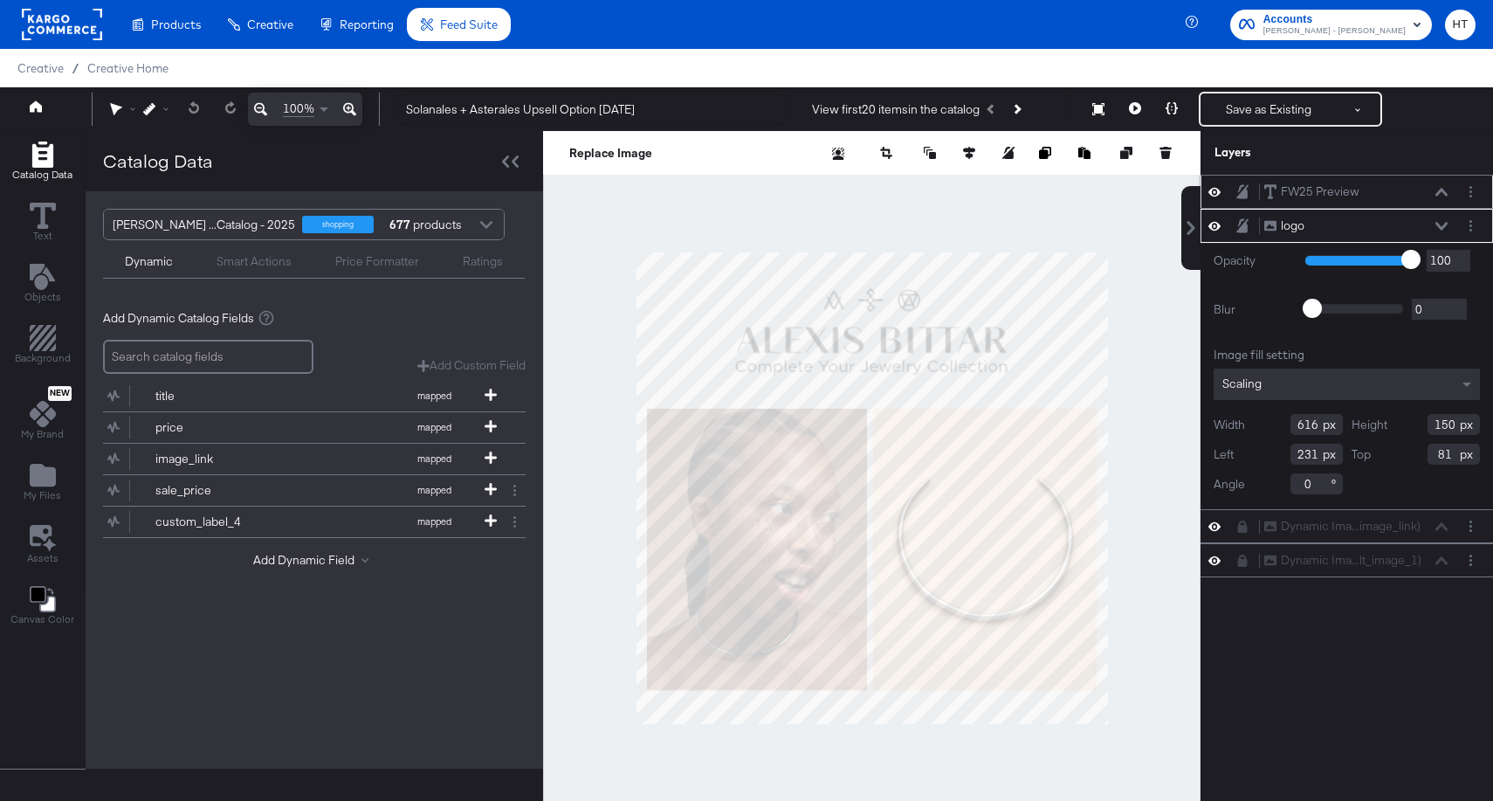
click at [1237, 189] on icon at bounding box center [1242, 191] width 12 height 15
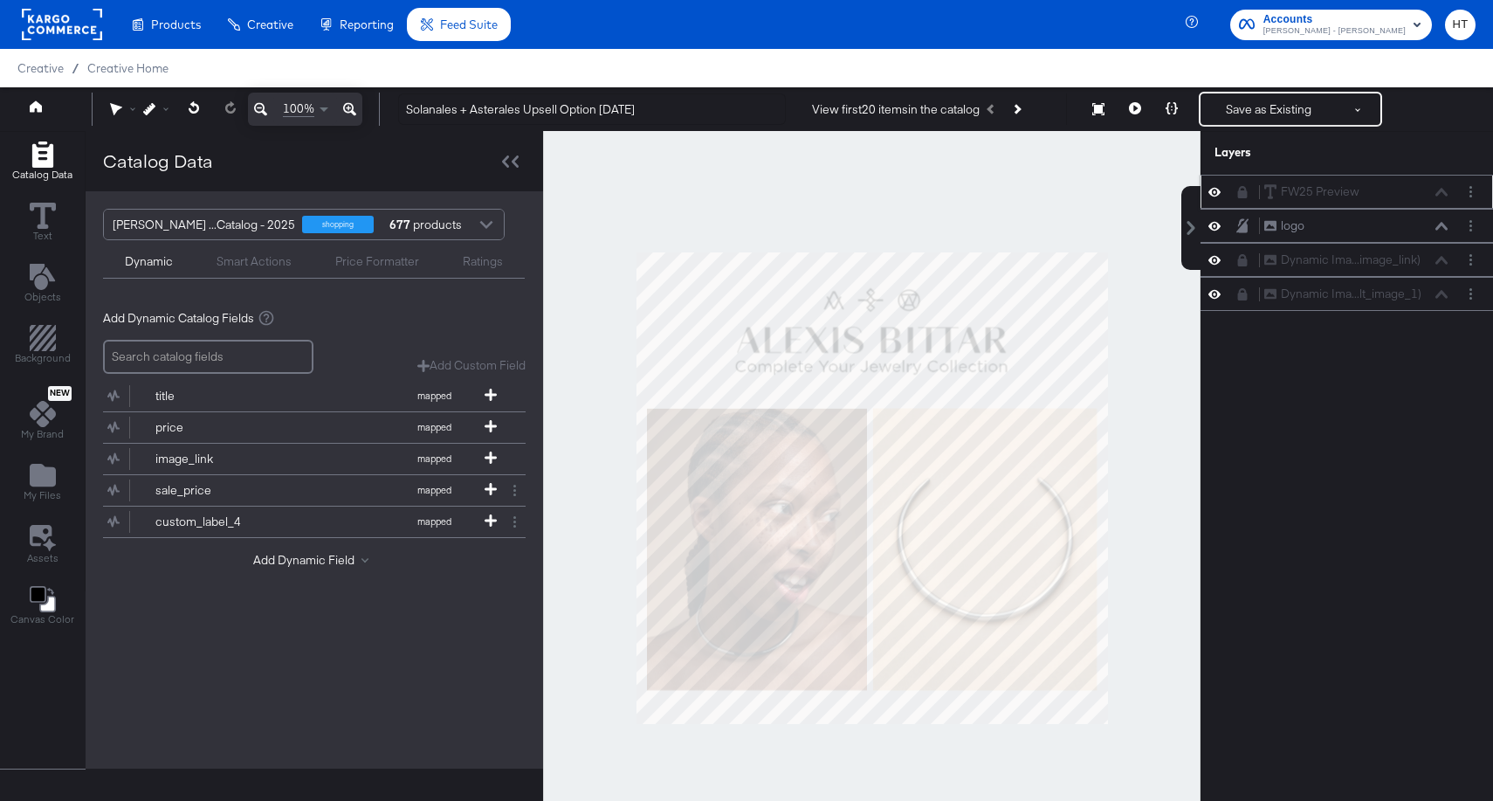
click at [1241, 189] on icon at bounding box center [1242, 192] width 12 height 12
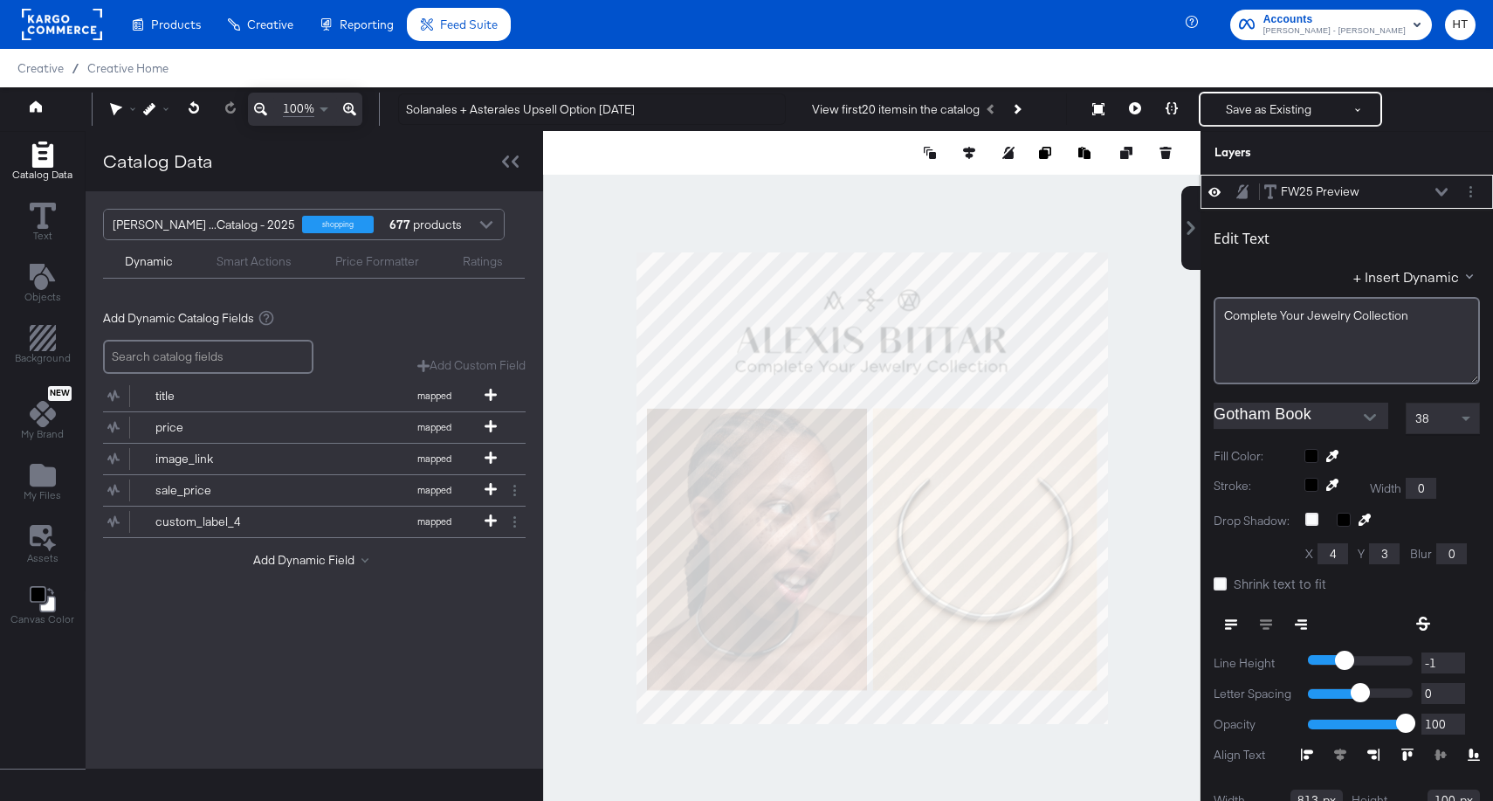
scroll to position [17, 0]
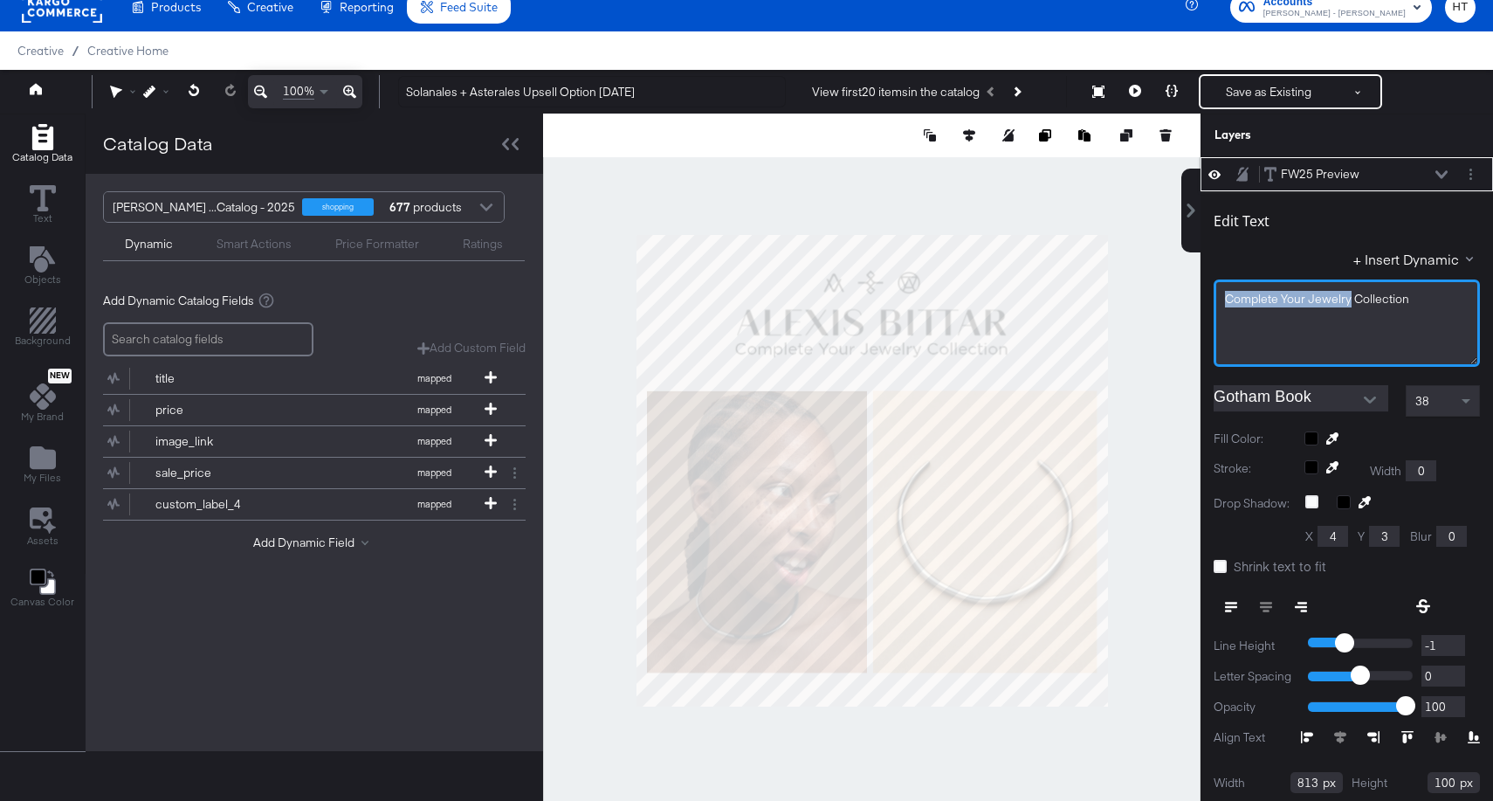
drag, startPoint x: 1348, startPoint y: 303, endPoint x: 1211, endPoint y: 306, distance: 137.1
click at [1211, 306] on div "Edit Text + Insert Dynamic Complete Your Jewelry Collection Gotham Book 38 Fill…" at bounding box center [1346, 529] width 292 height 676
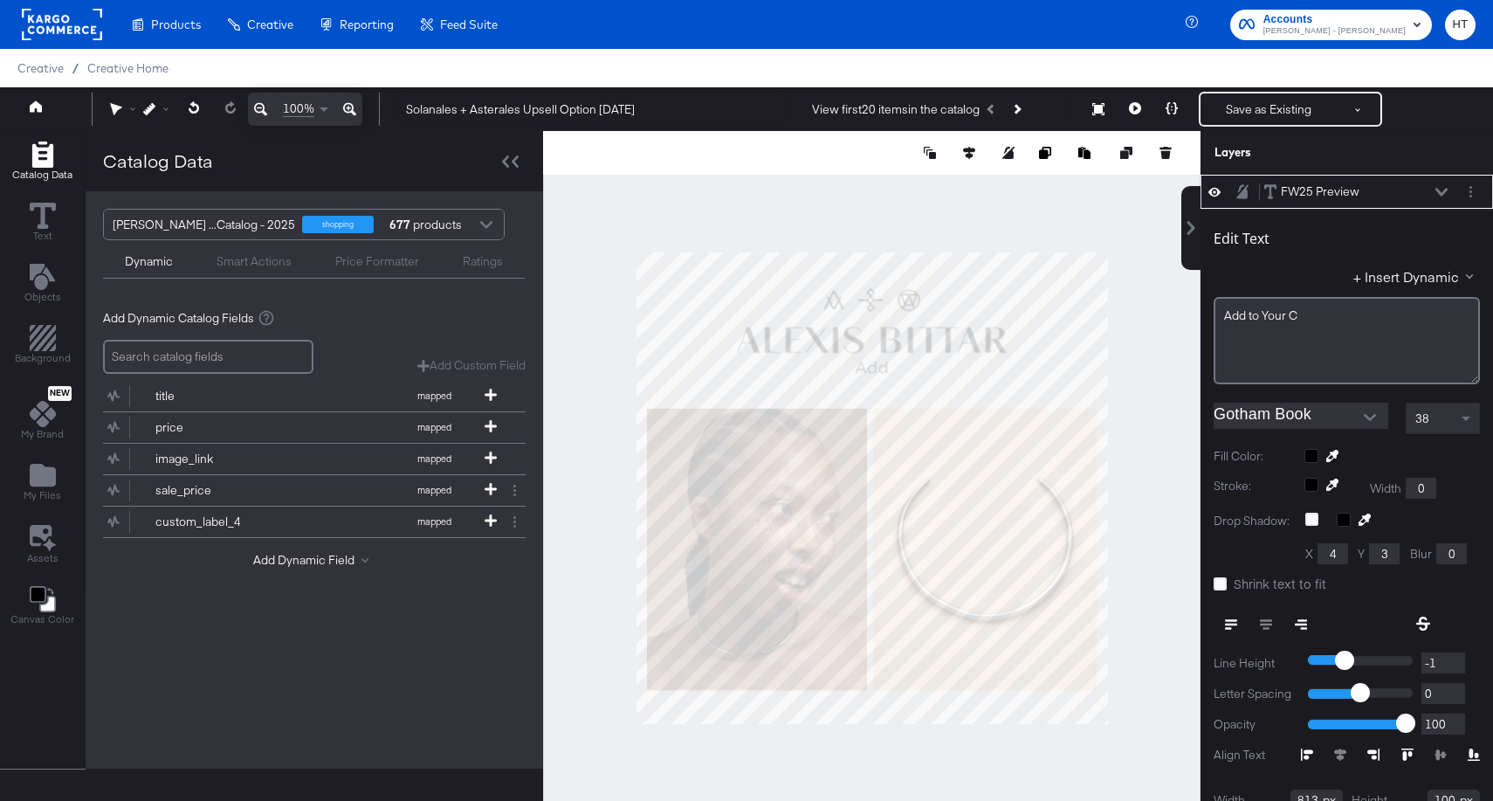
scroll to position [17, 0]
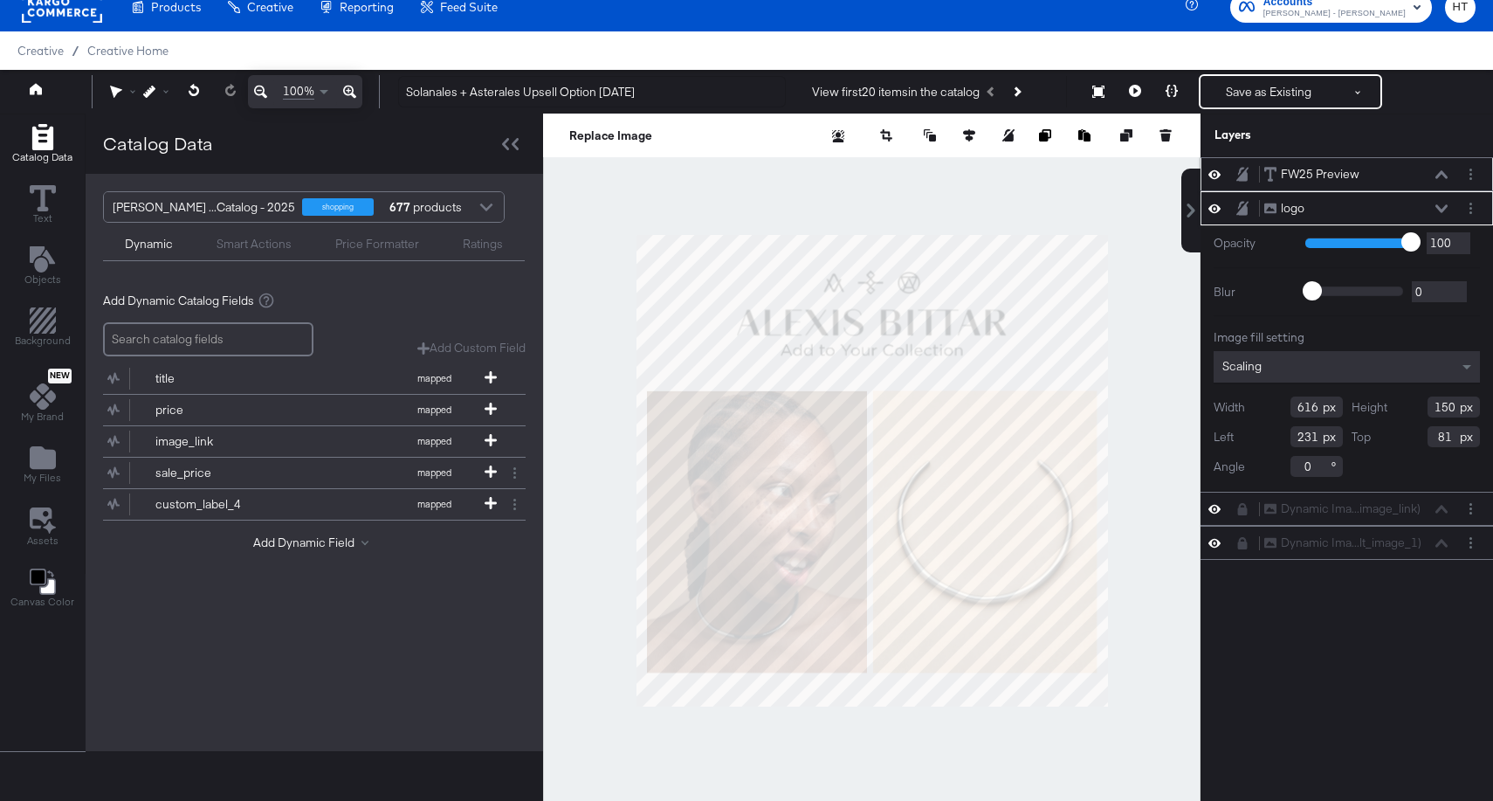
click at [1311, 175] on div "FW25 Preview" at bounding box center [1320, 174] width 79 height 17
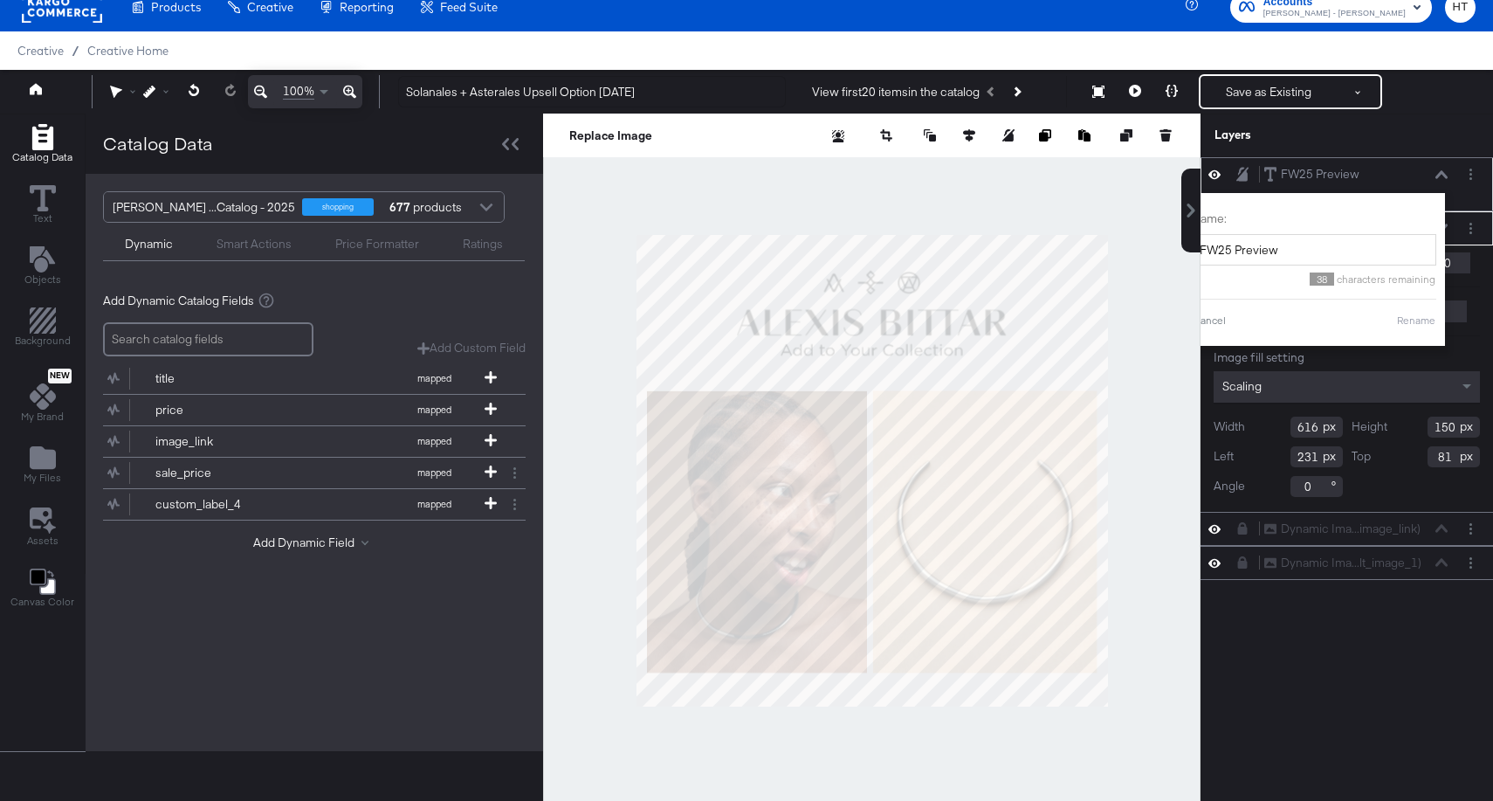
click at [1418, 174] on div "FW25 Preview FW25 Preview" at bounding box center [1355, 174] width 185 height 18
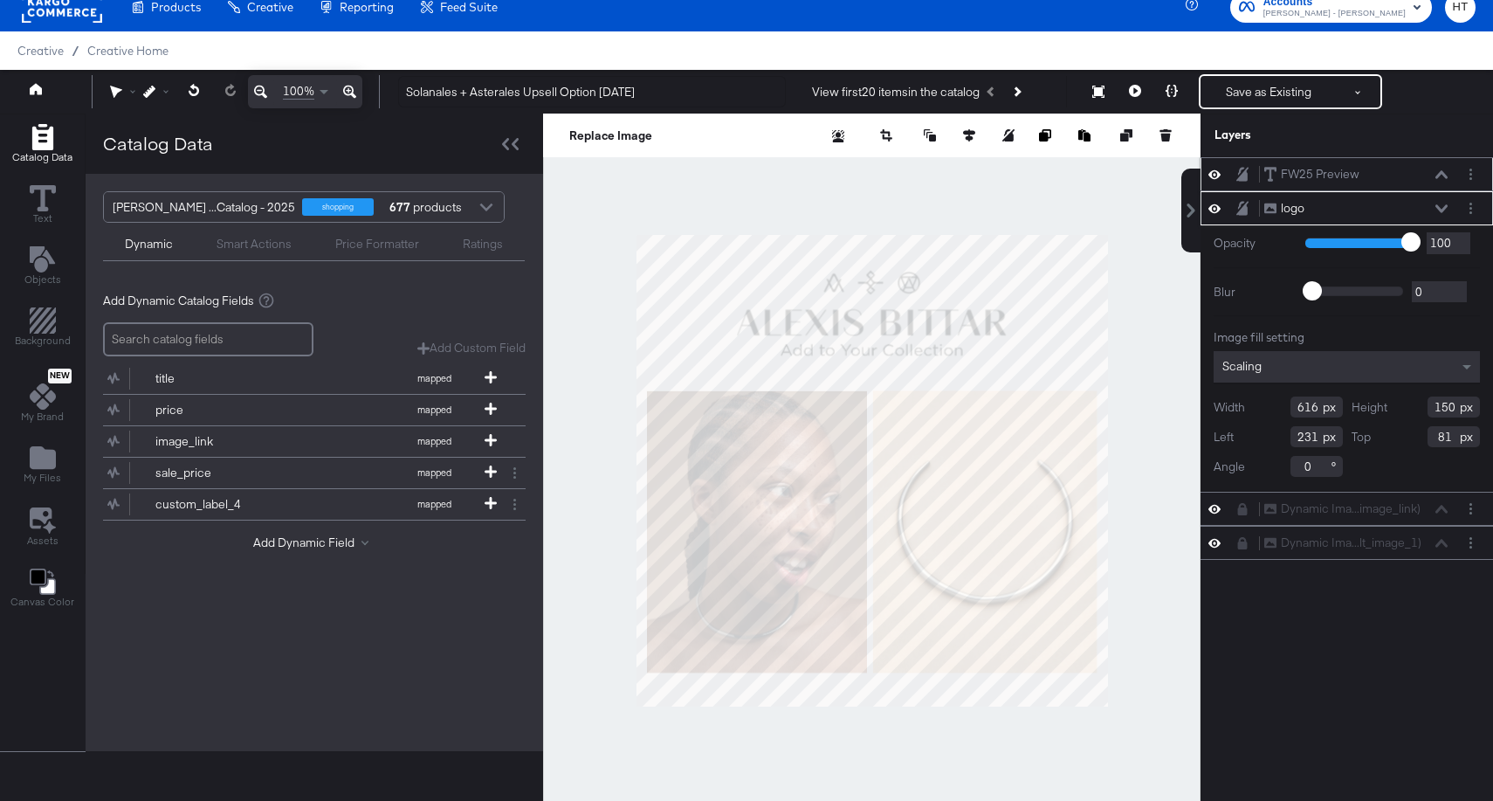
click at [1434, 174] on button at bounding box center [1441, 174] width 14 height 10
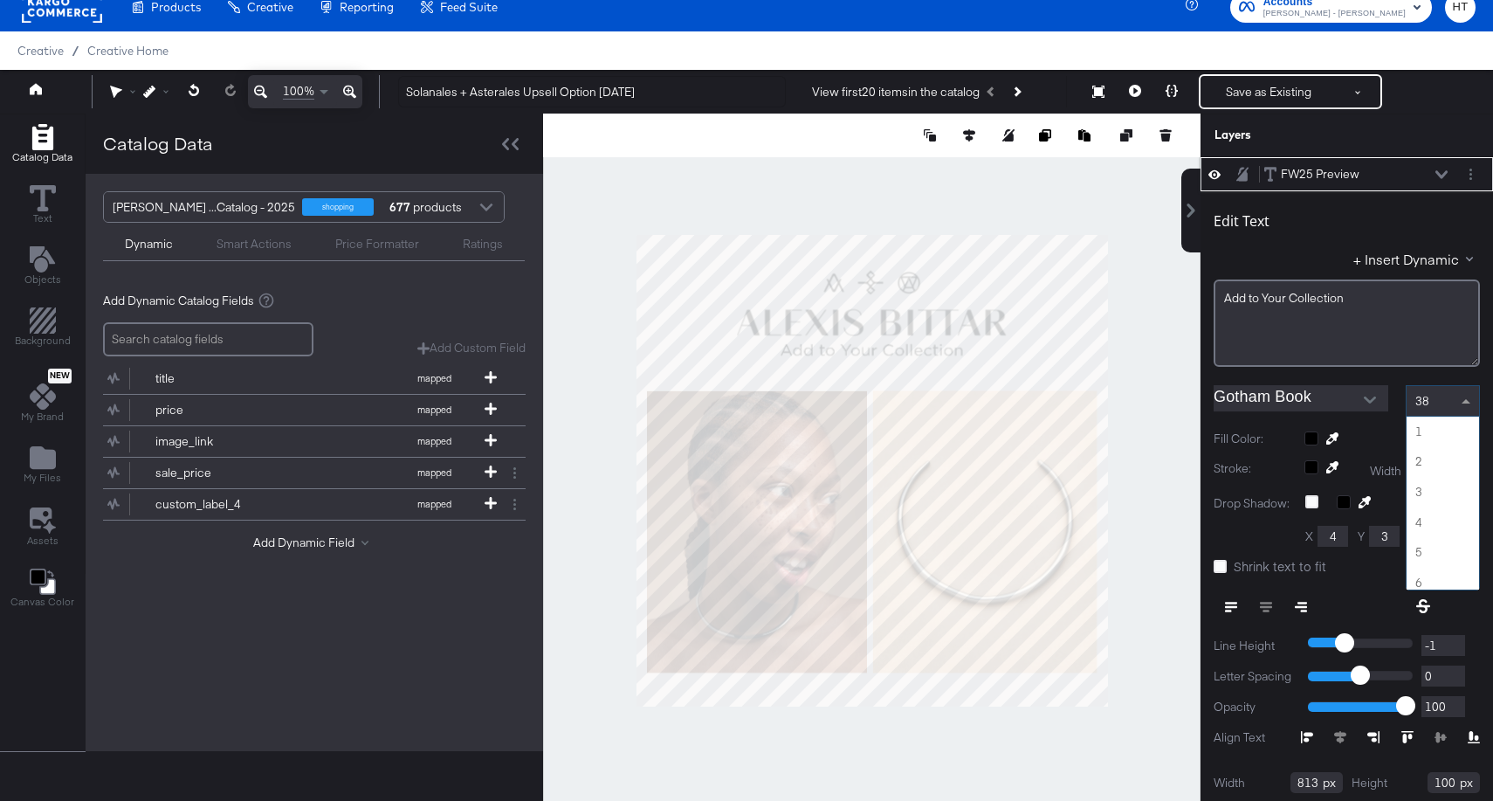
click at [1451, 406] on div "38" at bounding box center [1442, 401] width 72 height 30
click at [1448, 405] on div "41" at bounding box center [1442, 401] width 72 height 30
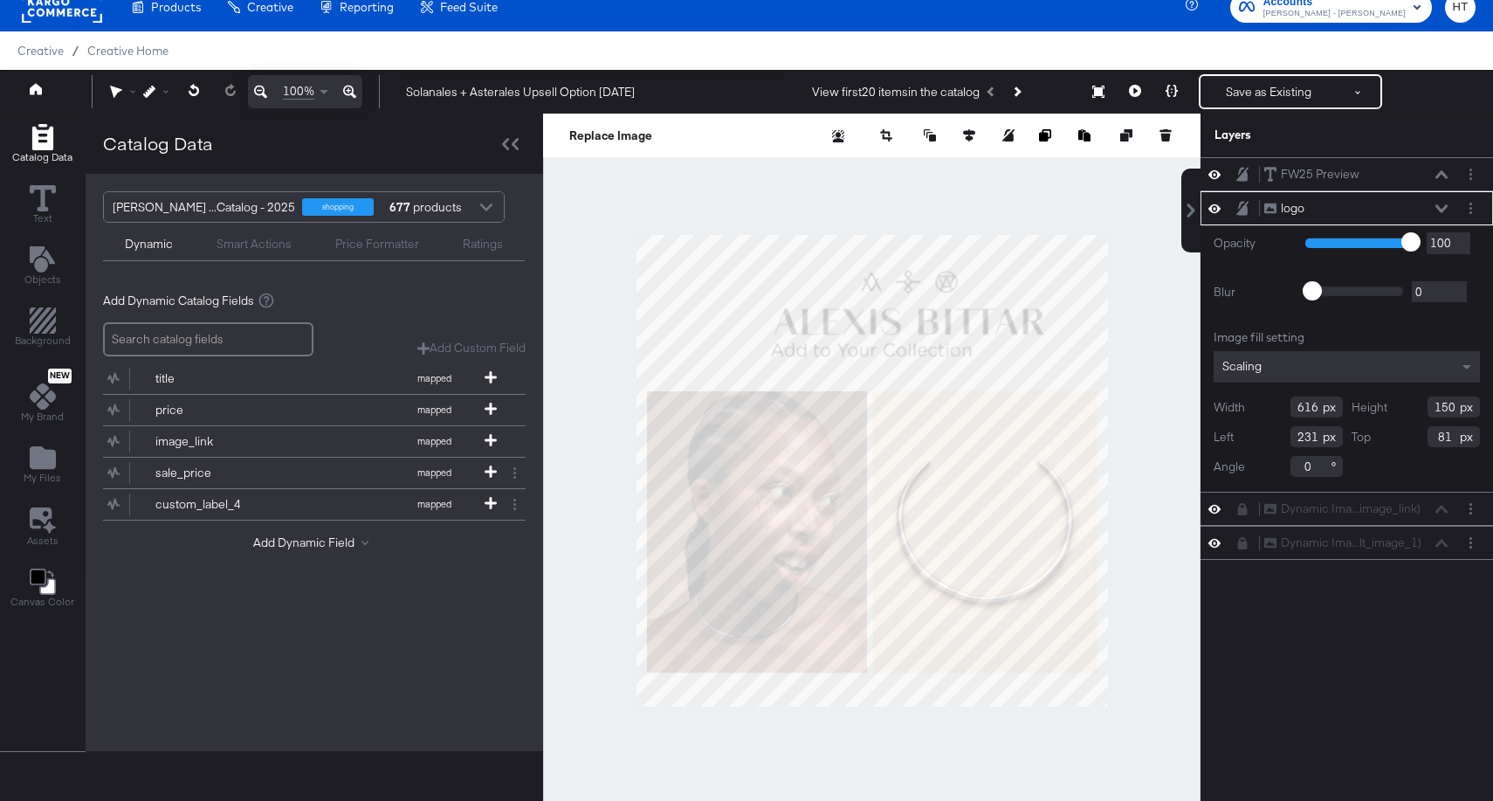
type input "317"
type input "79"
type input "452"
type input "110"
type input "119"
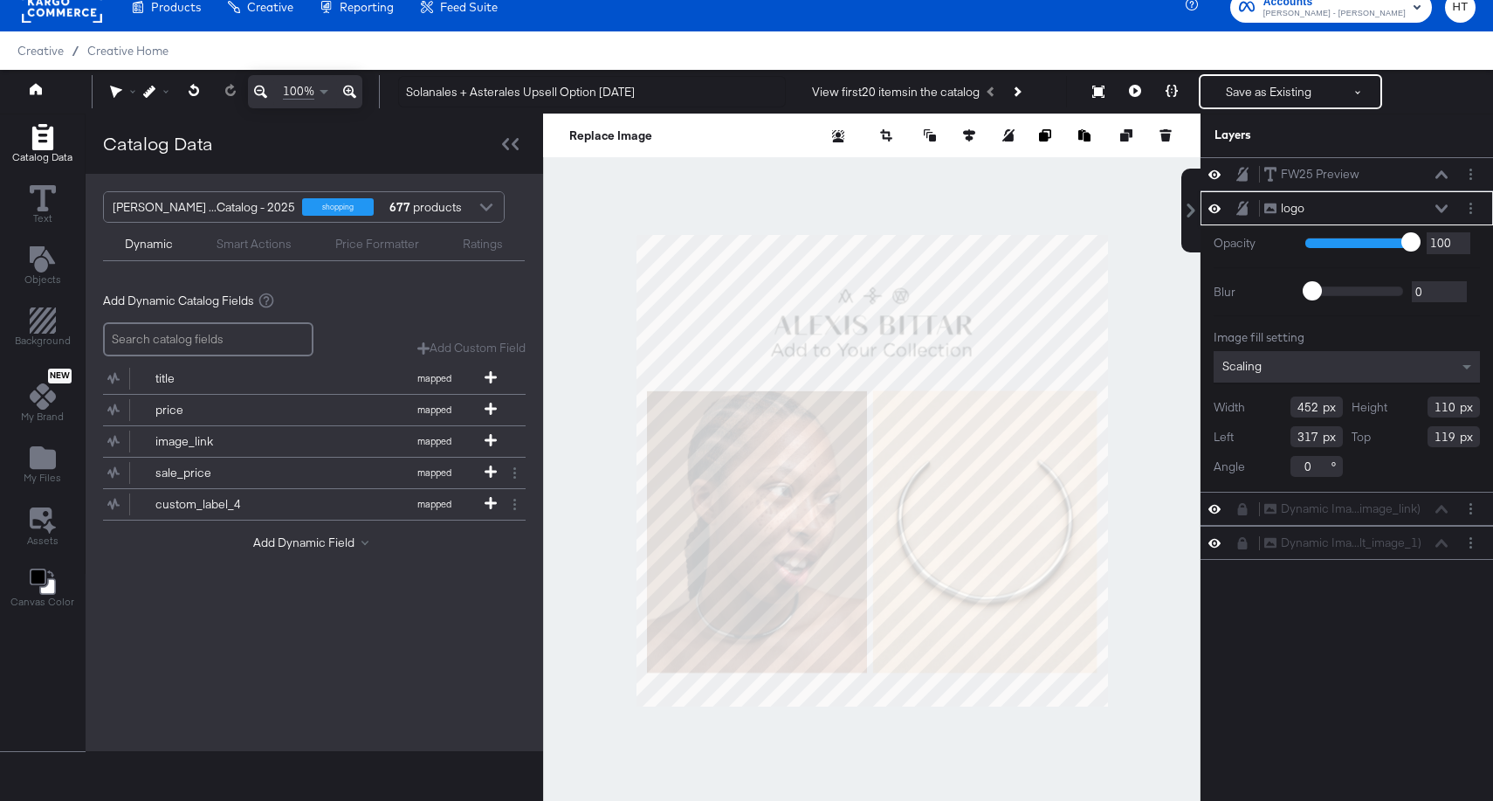
type input "500"
type input "122"
type input "107"
click at [958, 133] on div at bounding box center [999, 135] width 349 height 17
click at [966, 133] on icon at bounding box center [969, 135] width 12 height 12
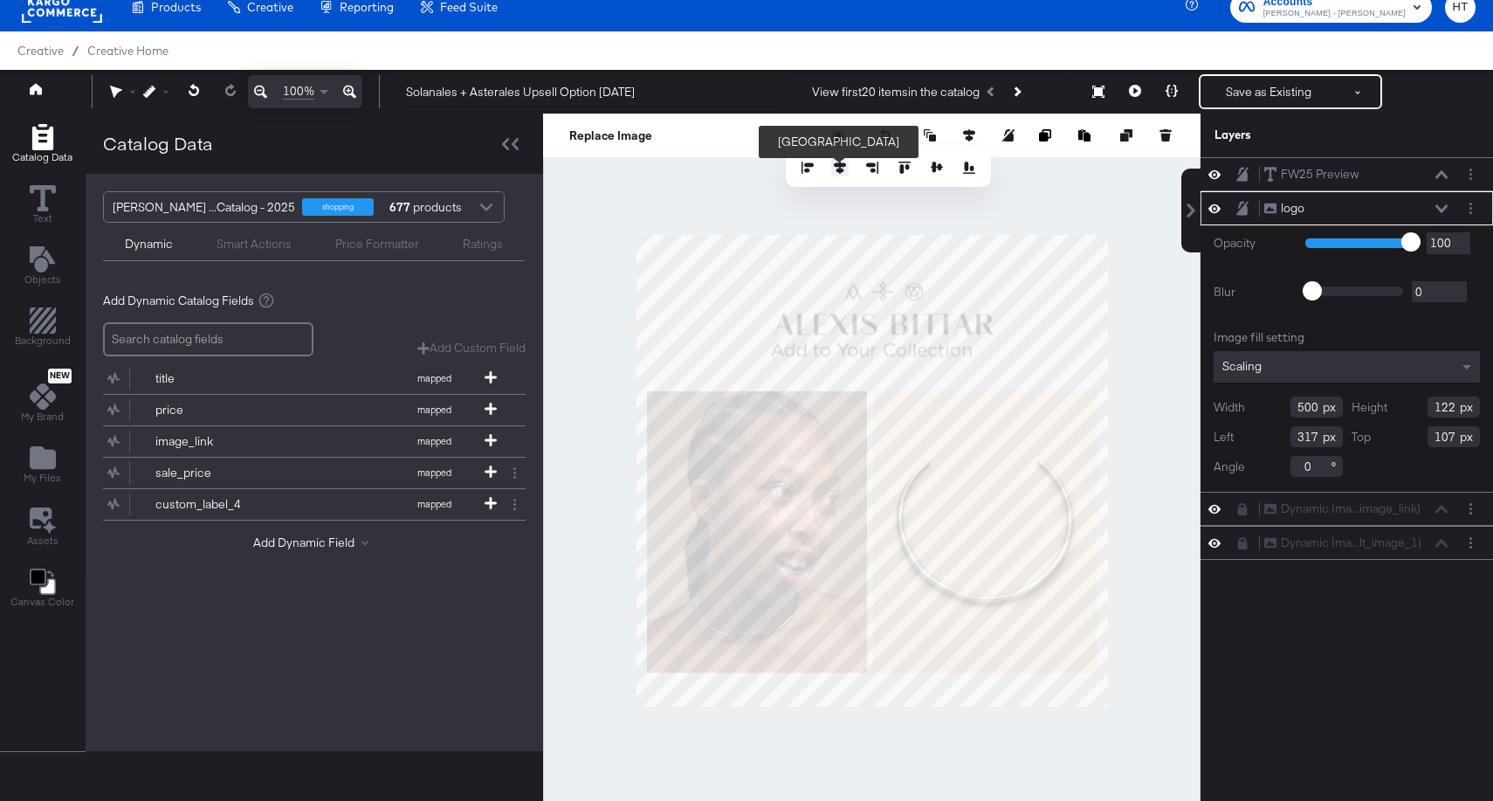
click at [842, 172] on icon at bounding box center [840, 168] width 12 height 12
type input "290"
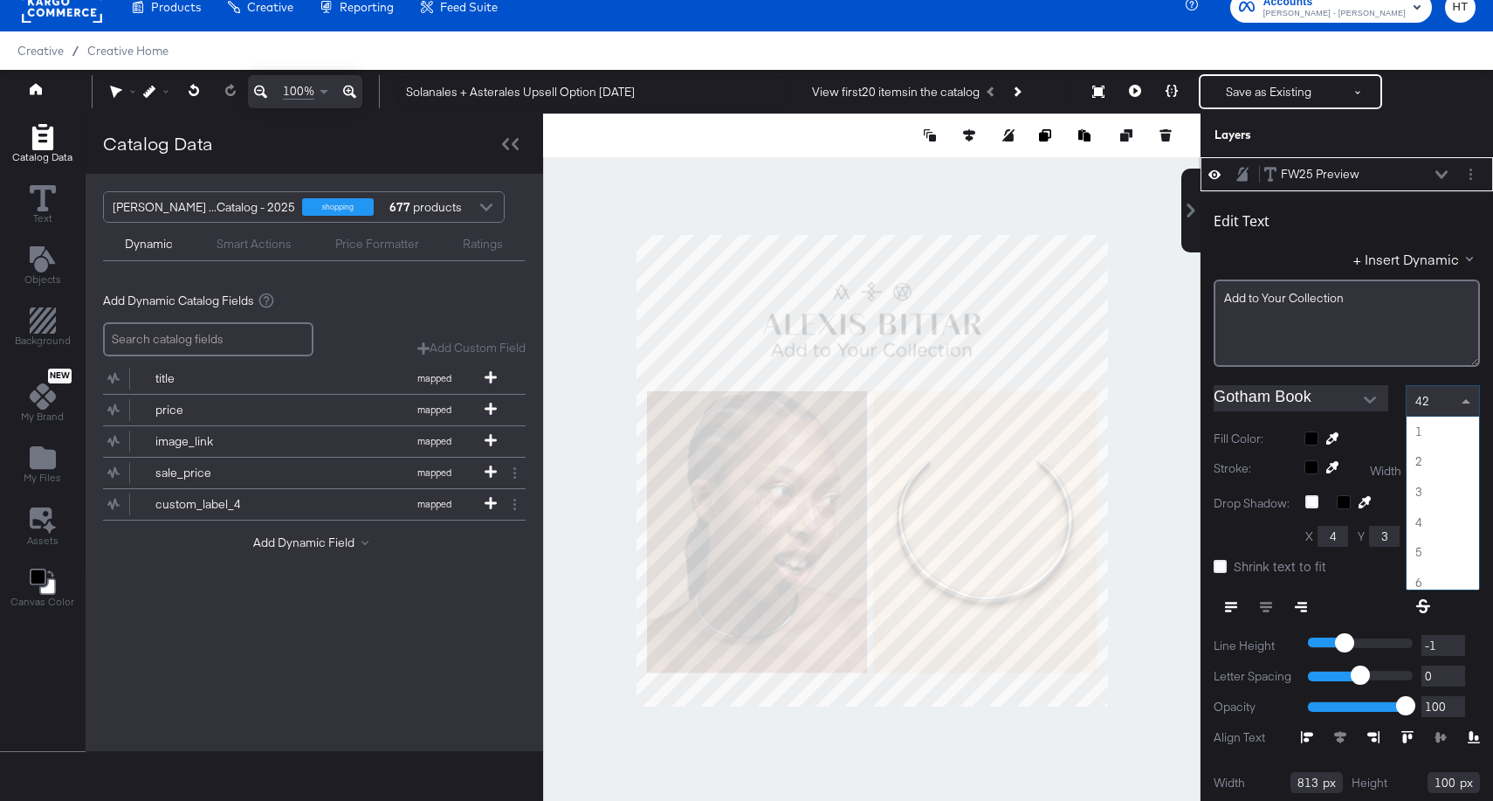
click at [1444, 395] on div "42" at bounding box center [1442, 401] width 72 height 30
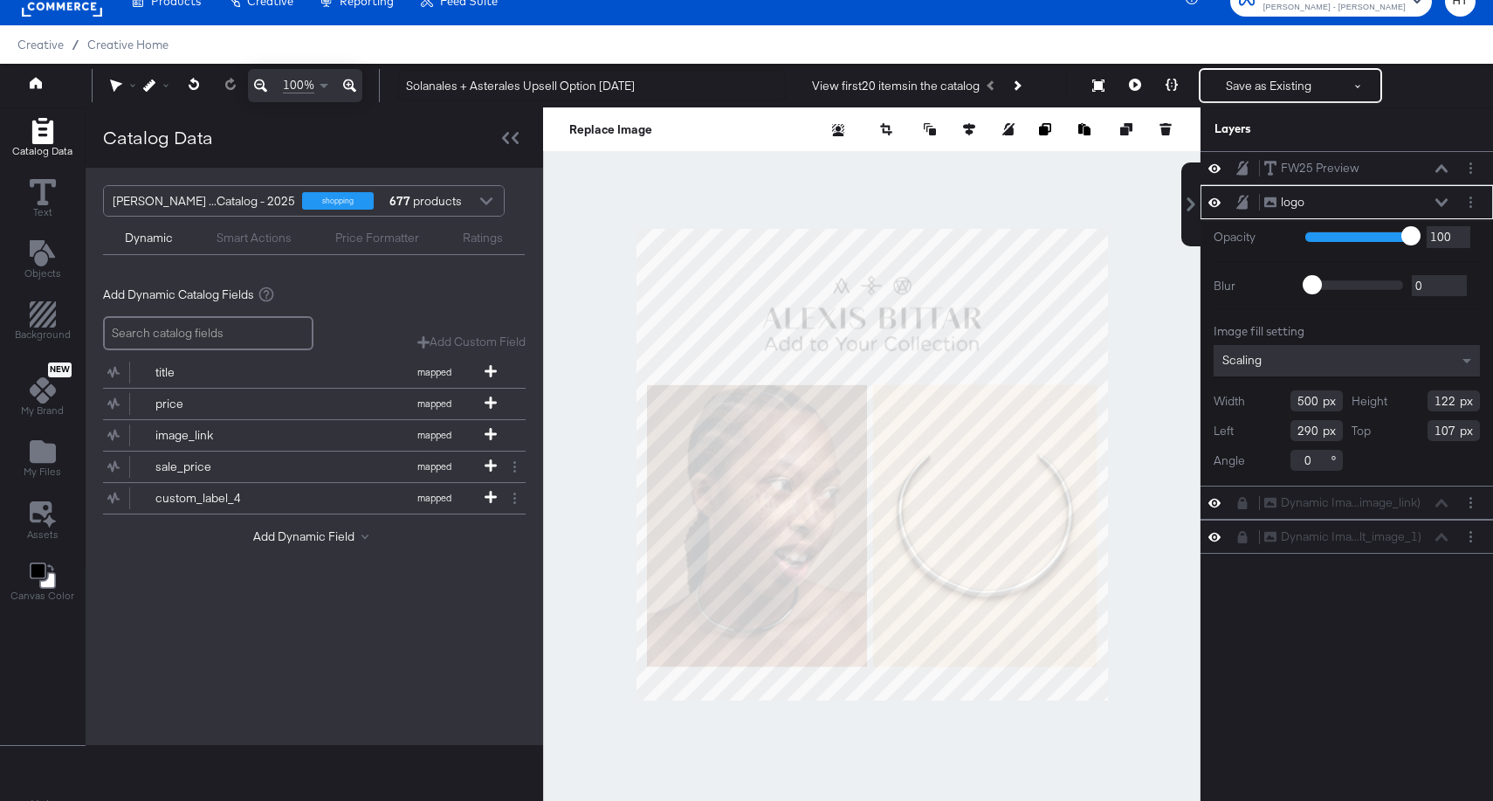
type input "306"
type input "473"
type input "115"
type input "114"
click at [971, 128] on icon at bounding box center [969, 129] width 12 height 12
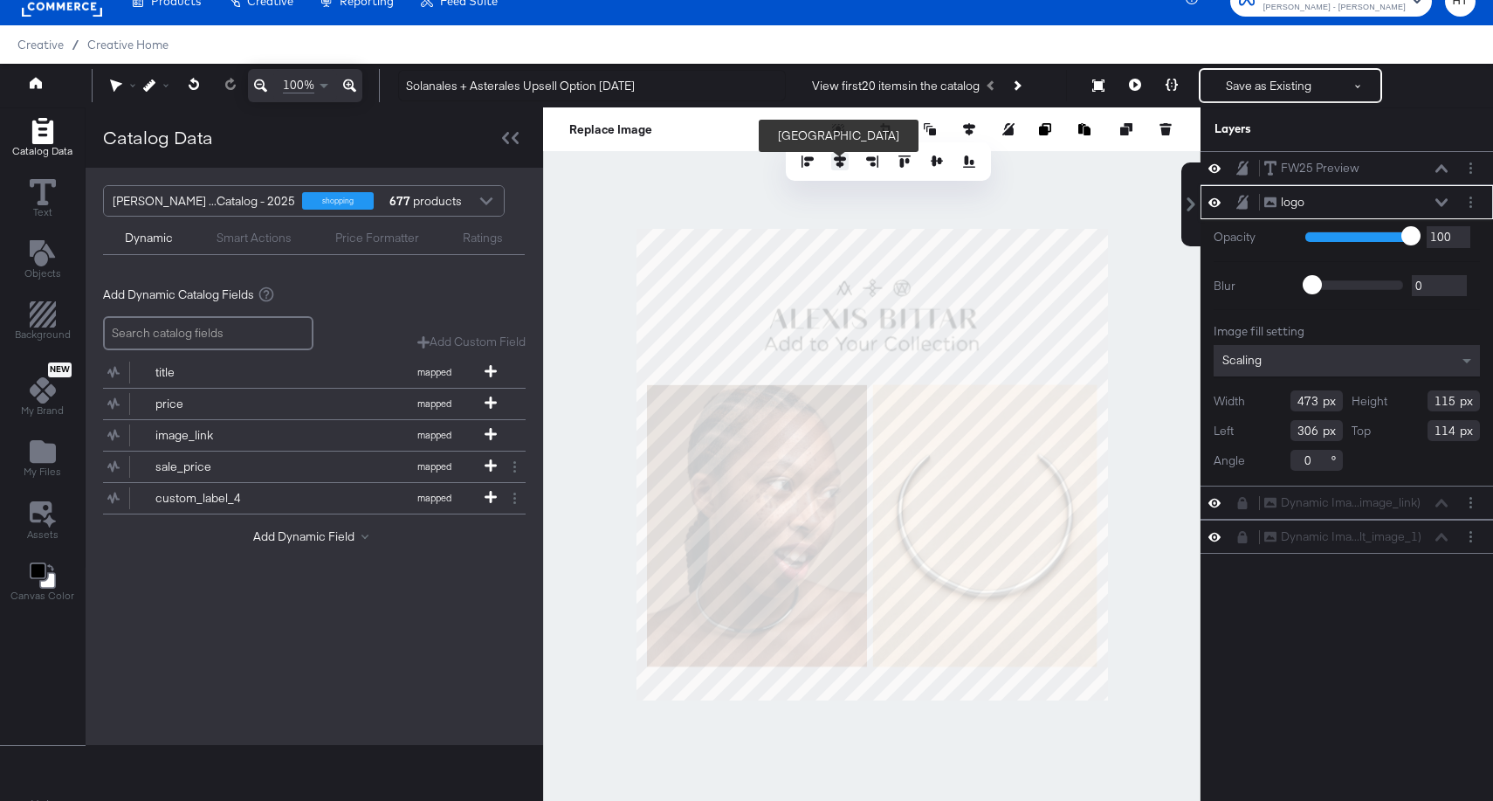
click at [842, 166] on icon at bounding box center [840, 161] width 12 height 12
type input "303"
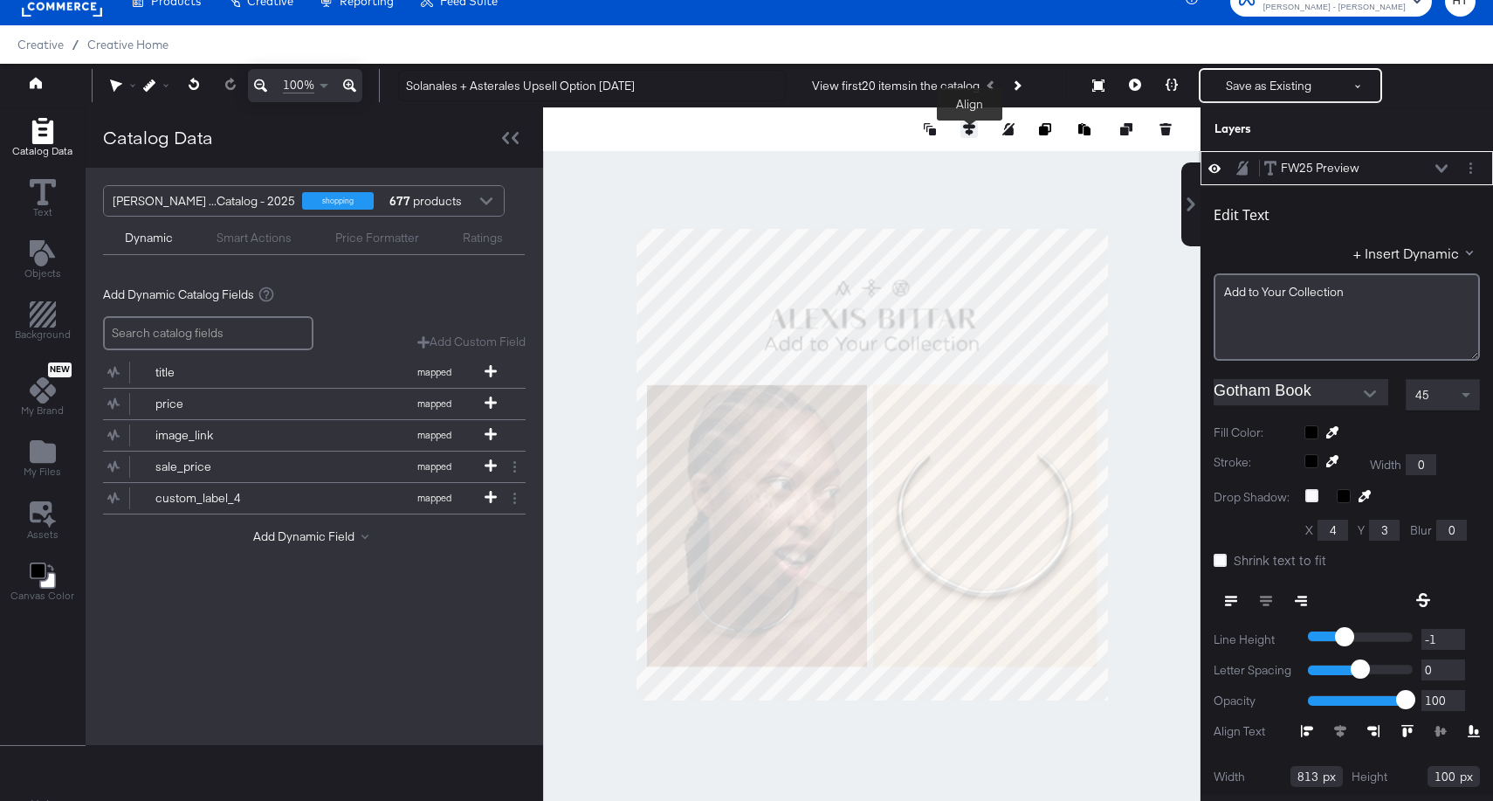
click at [975, 133] on button at bounding box center [968, 128] width 17 height 17
click at [840, 159] on icon at bounding box center [840, 161] width 12 height 12
click at [1144, 510] on div at bounding box center [871, 464] width 657 height 714
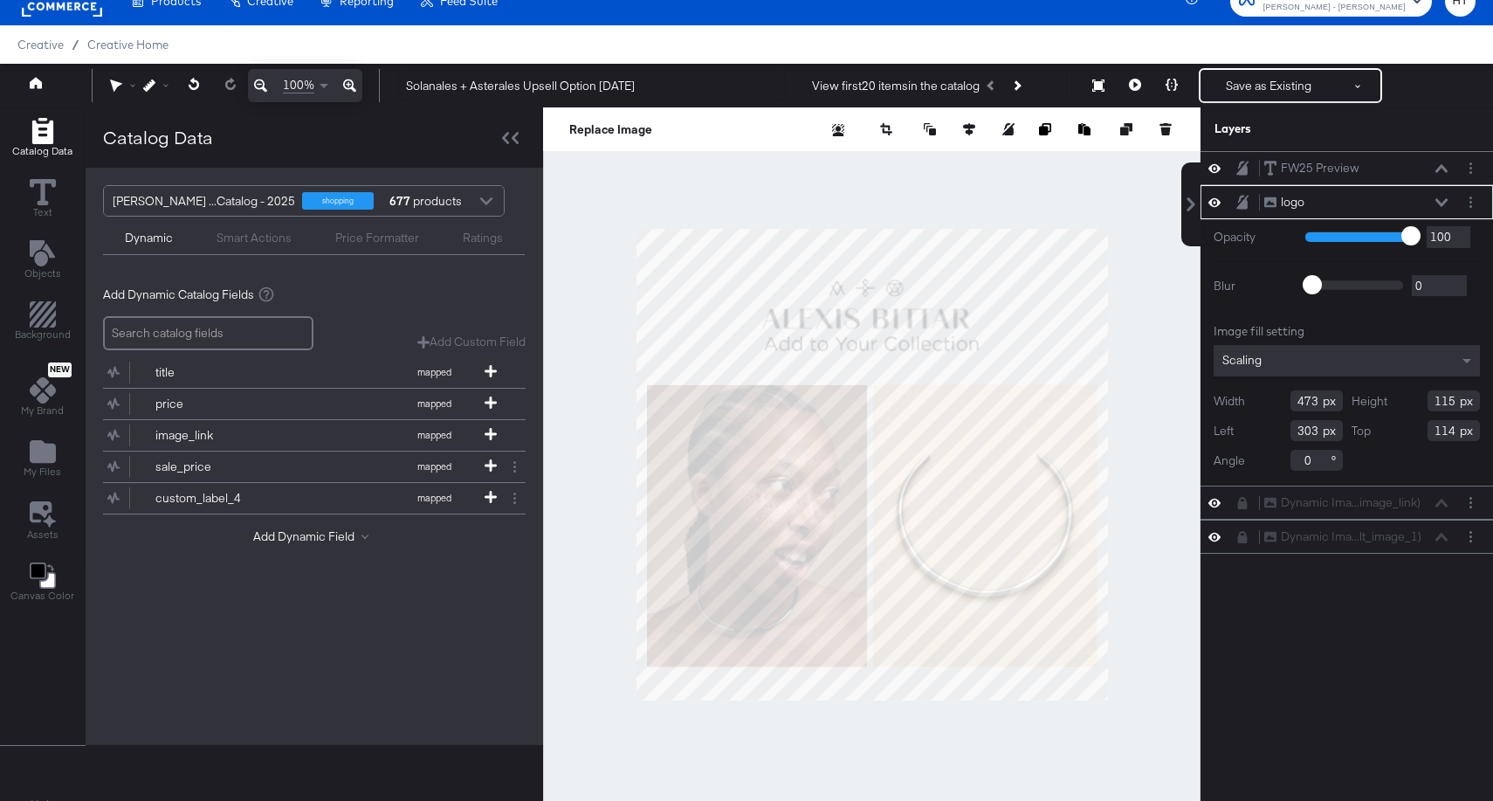
type input "289"
type input "482"
type input "117"
type input "112"
